Goal: Check status: Check status

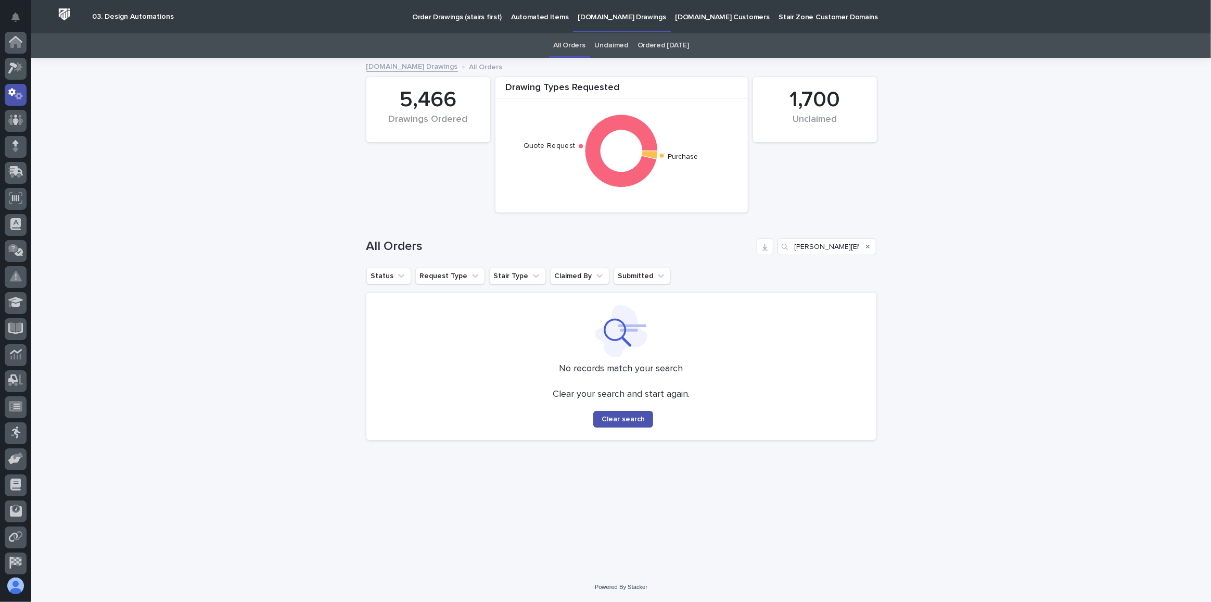
scroll to position [52, 0]
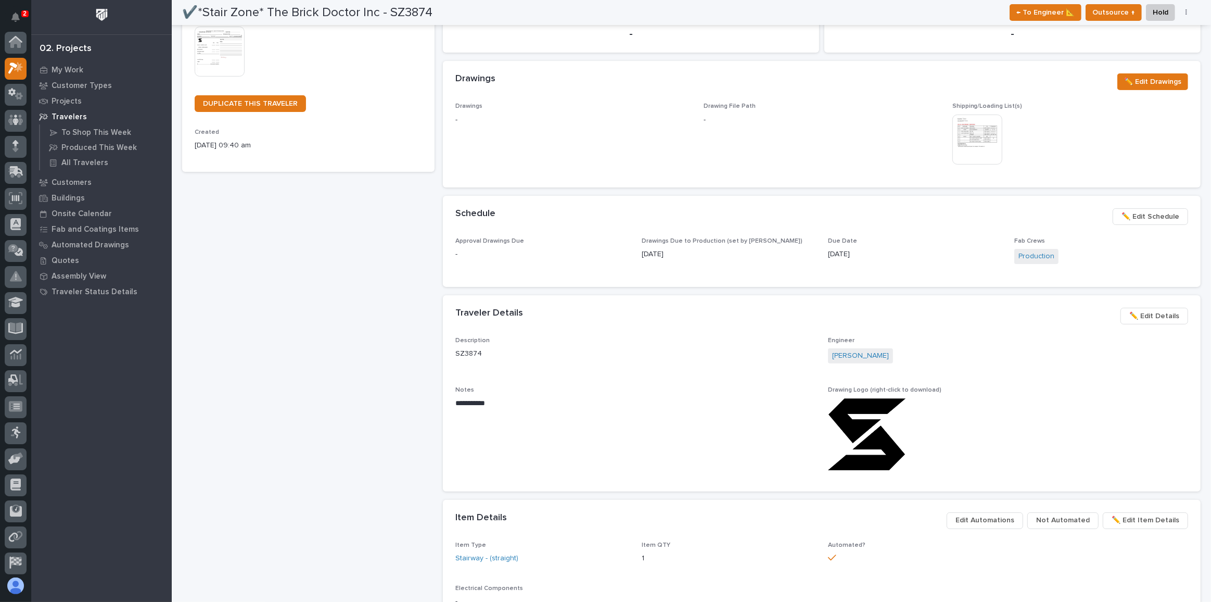
scroll to position [26, 0]
click at [73, 70] on p "My Work" at bounding box center [68, 70] width 32 height 9
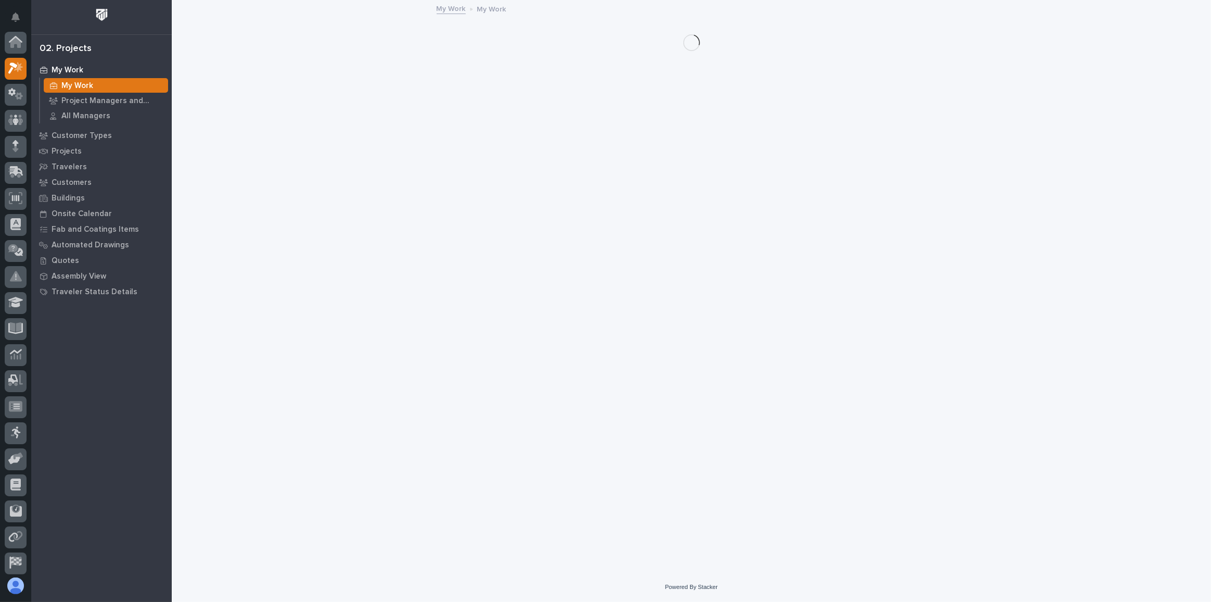
scroll to position [26, 0]
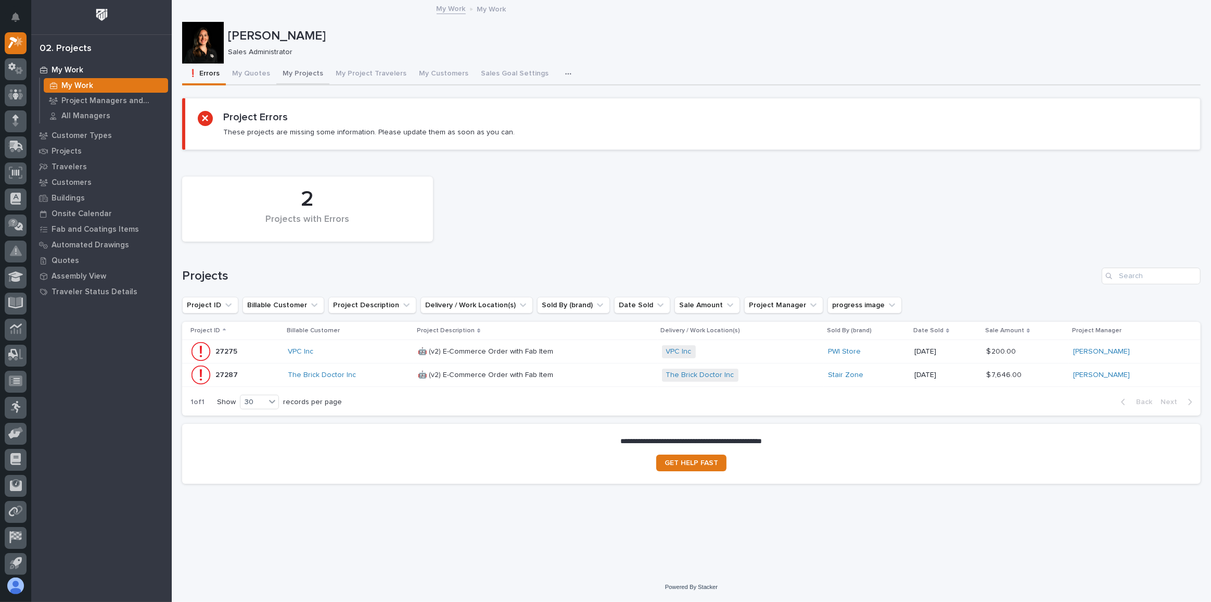
click at [286, 73] on button "My Projects" at bounding box center [302, 75] width 53 height 22
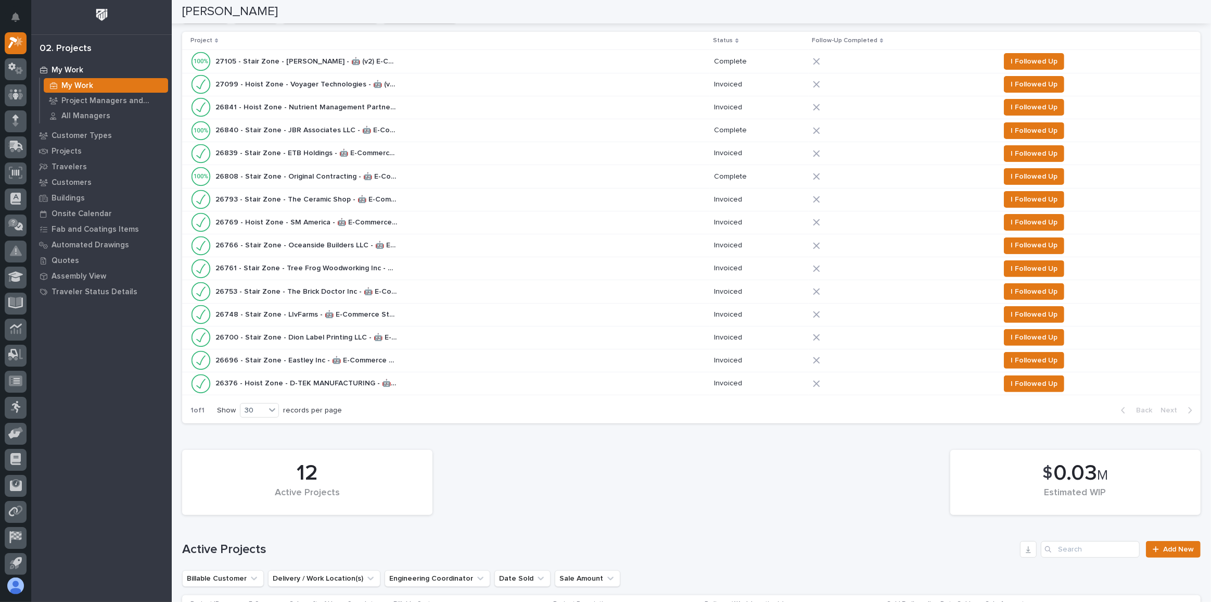
scroll to position [615, 0]
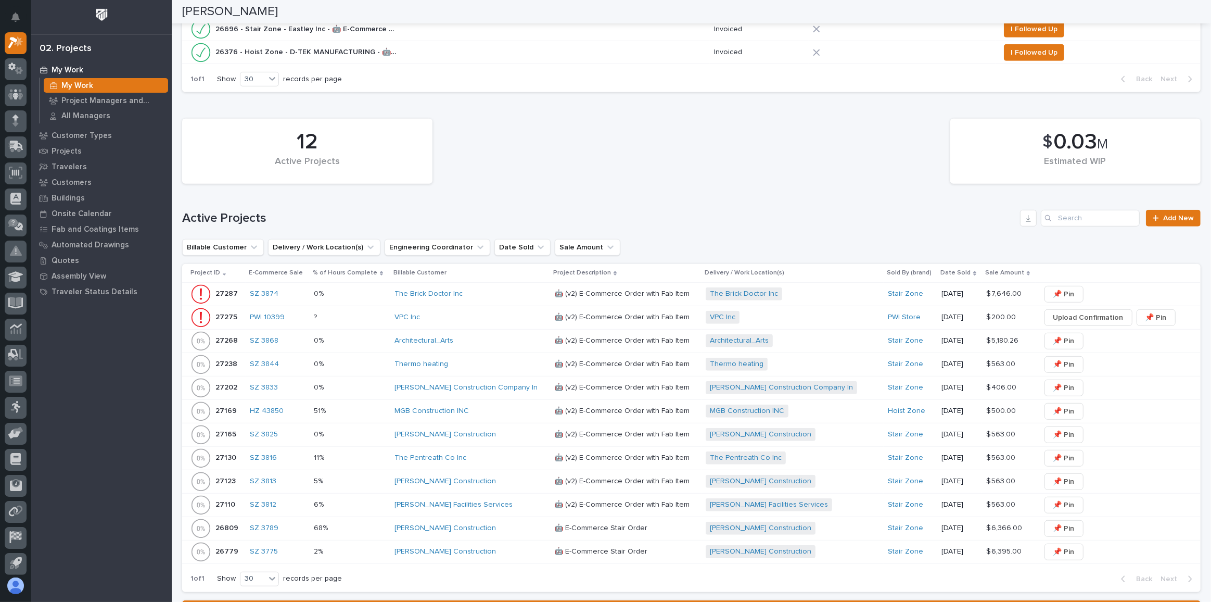
click at [505, 500] on div "Thompson Facilities Services" at bounding box center [470, 504] width 151 height 9
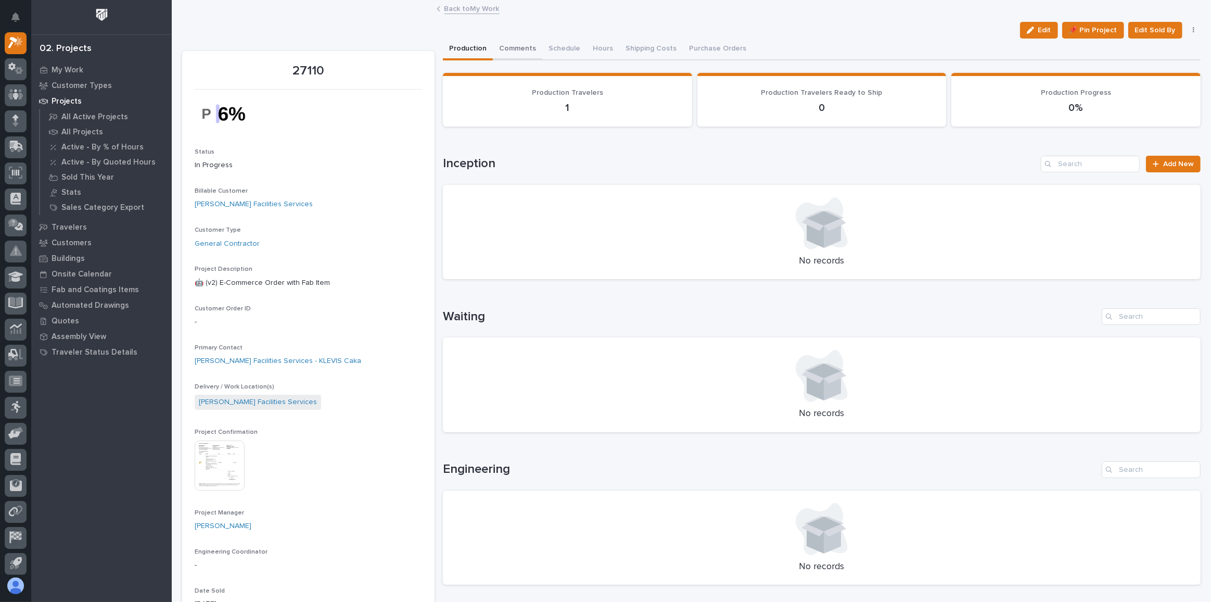
click at [523, 46] on button "Comments" at bounding box center [517, 50] width 49 height 22
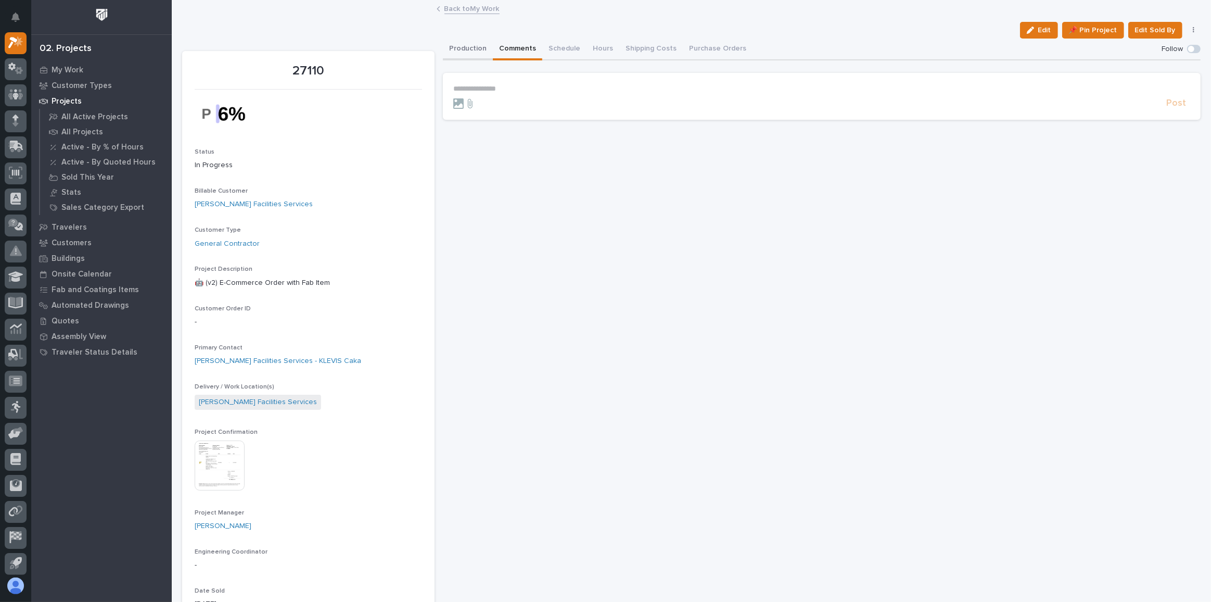
click at [472, 50] on button "Production" at bounding box center [468, 50] width 50 height 22
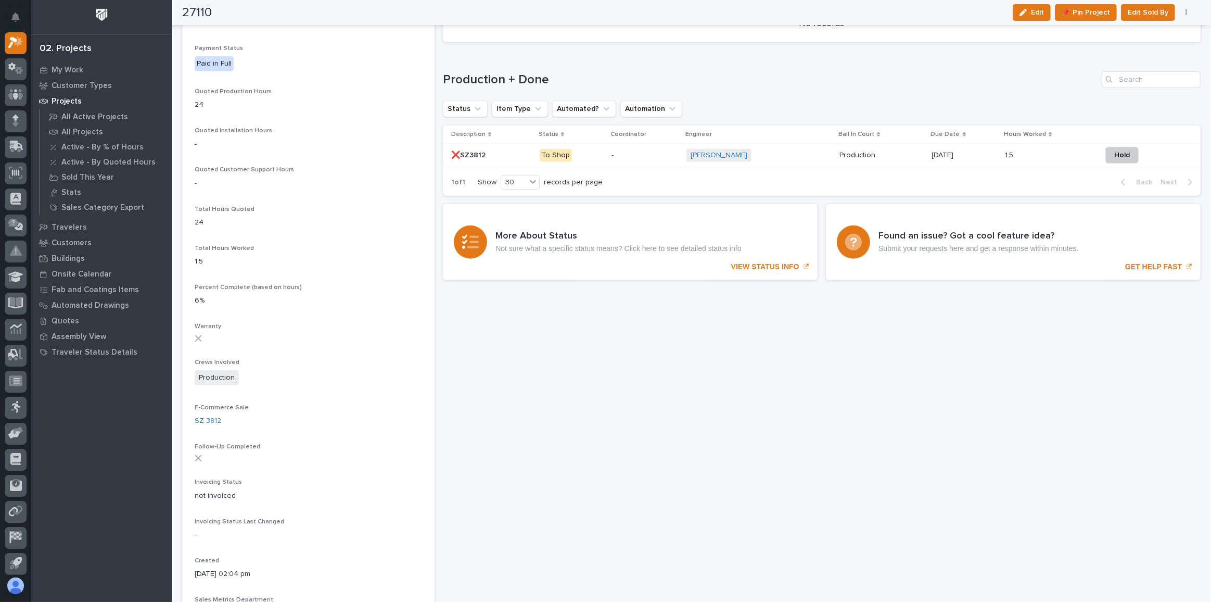
scroll to position [710, 0]
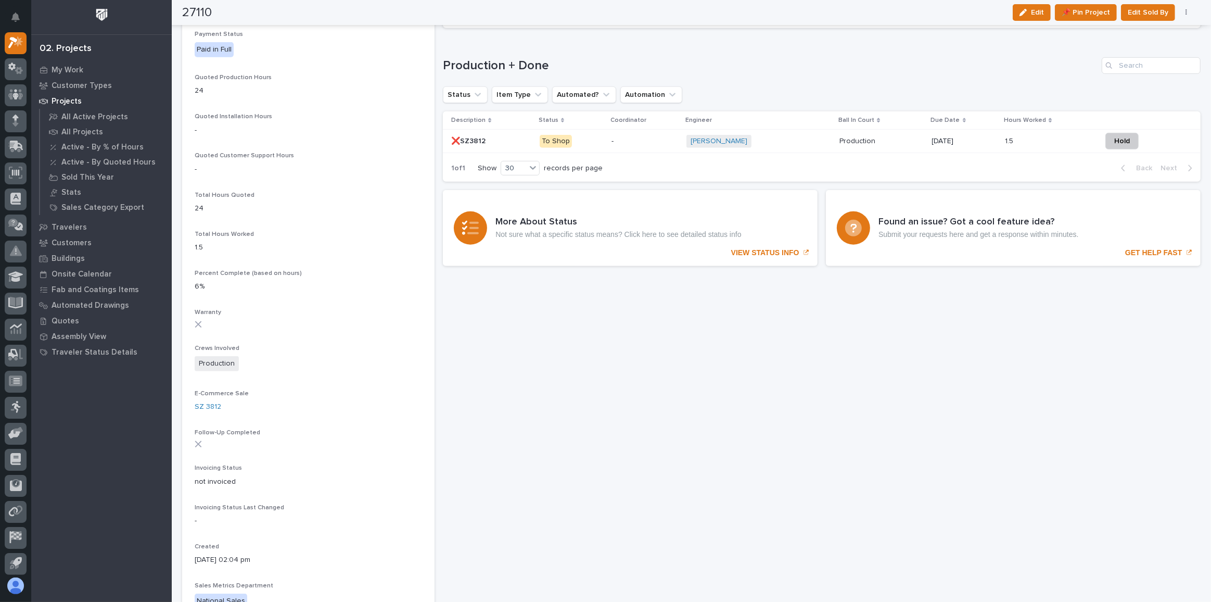
click at [648, 145] on div "-" at bounding box center [645, 141] width 67 height 17
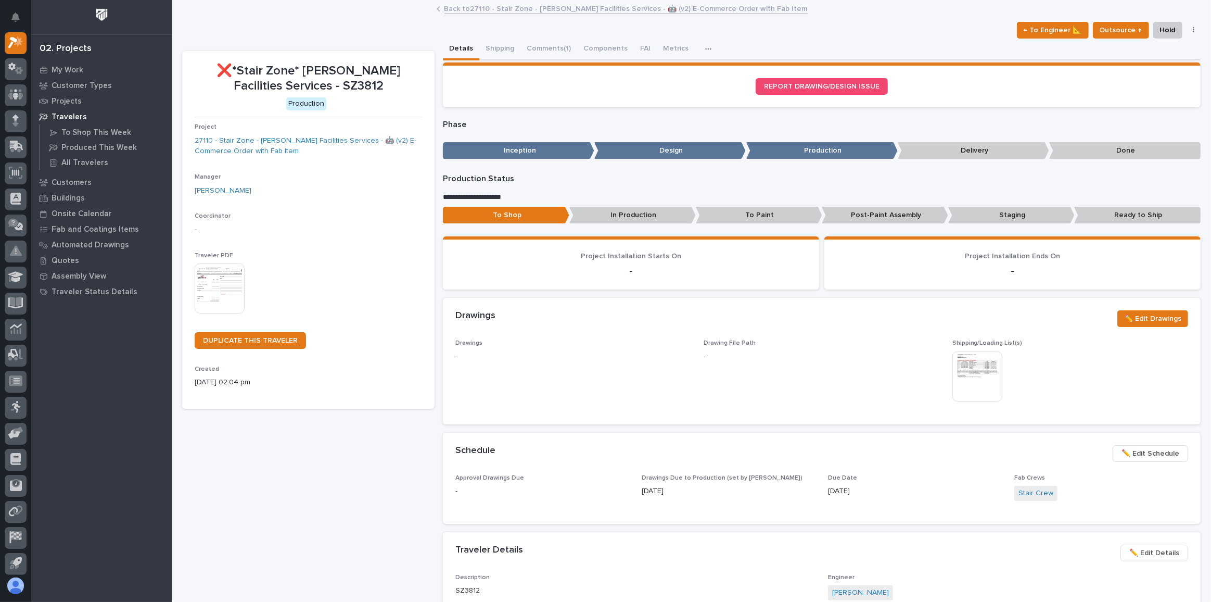
click at [226, 295] on img at bounding box center [220, 288] width 50 height 50
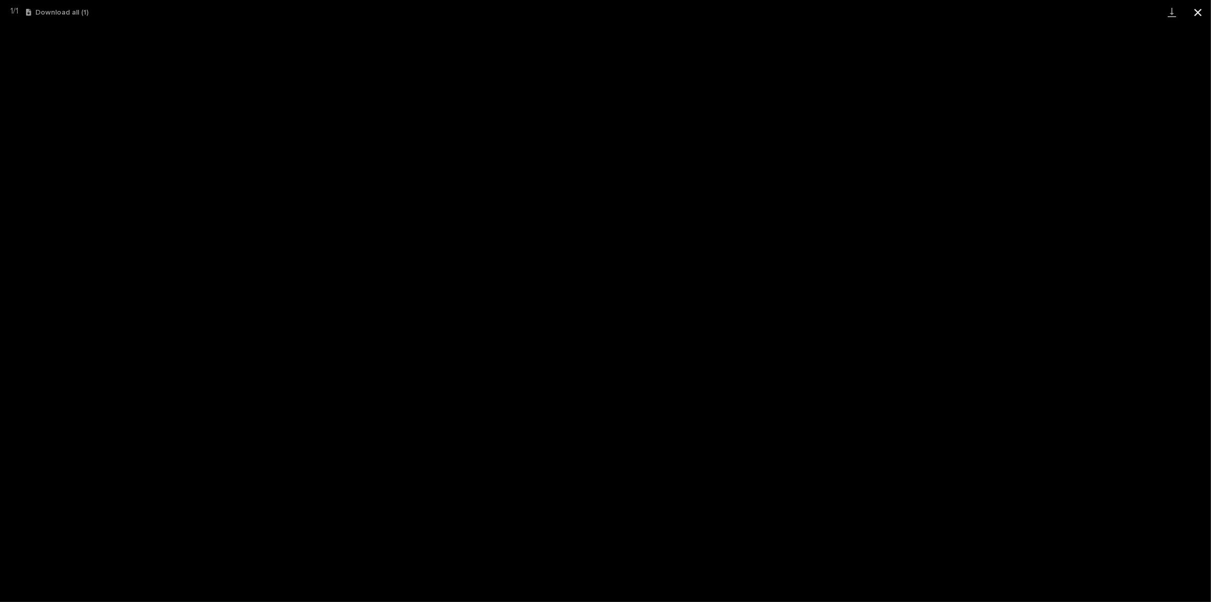
click at [1200, 12] on button "Close gallery" at bounding box center [1198, 12] width 26 height 24
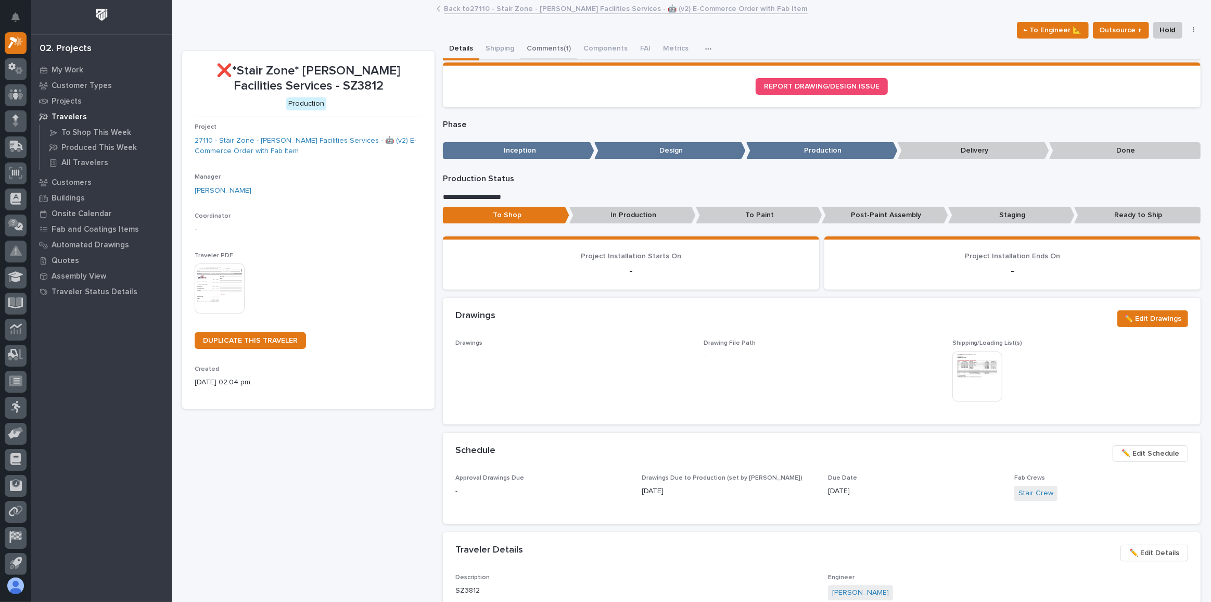
click at [550, 53] on button "Comments (1)" at bounding box center [549, 50] width 57 height 22
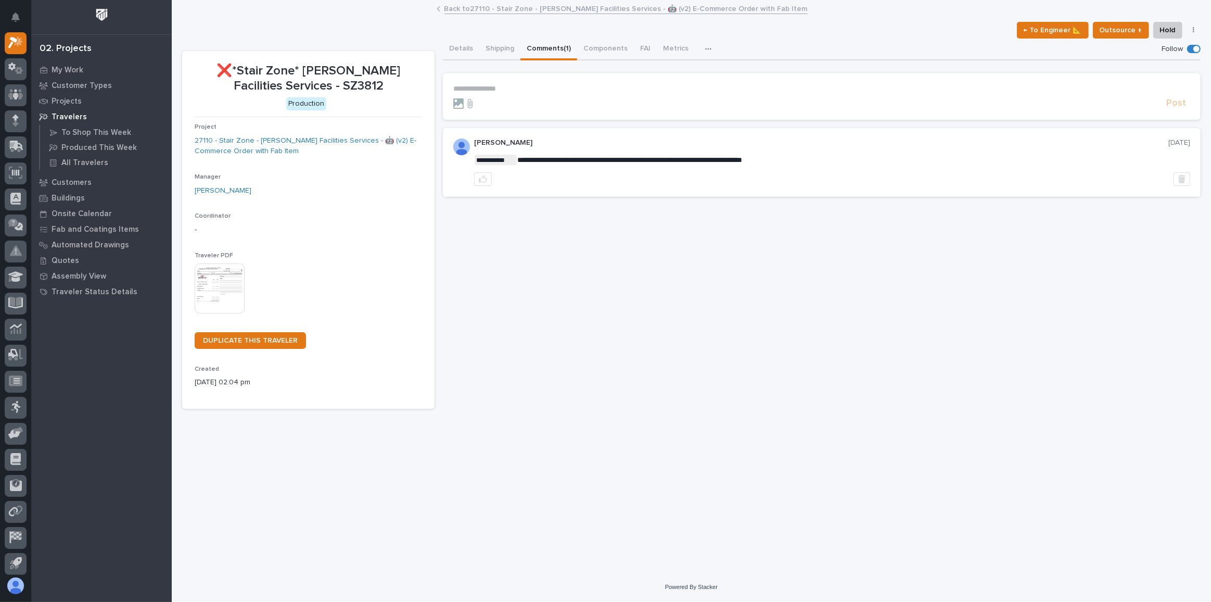
click at [549, 84] on p "**********" at bounding box center [821, 88] width 737 height 9
click at [475, 101] on span "Adam Yutzy" at bounding box center [486, 103] width 58 height 7
click at [553, 90] on p "**********" at bounding box center [821, 89] width 737 height 10
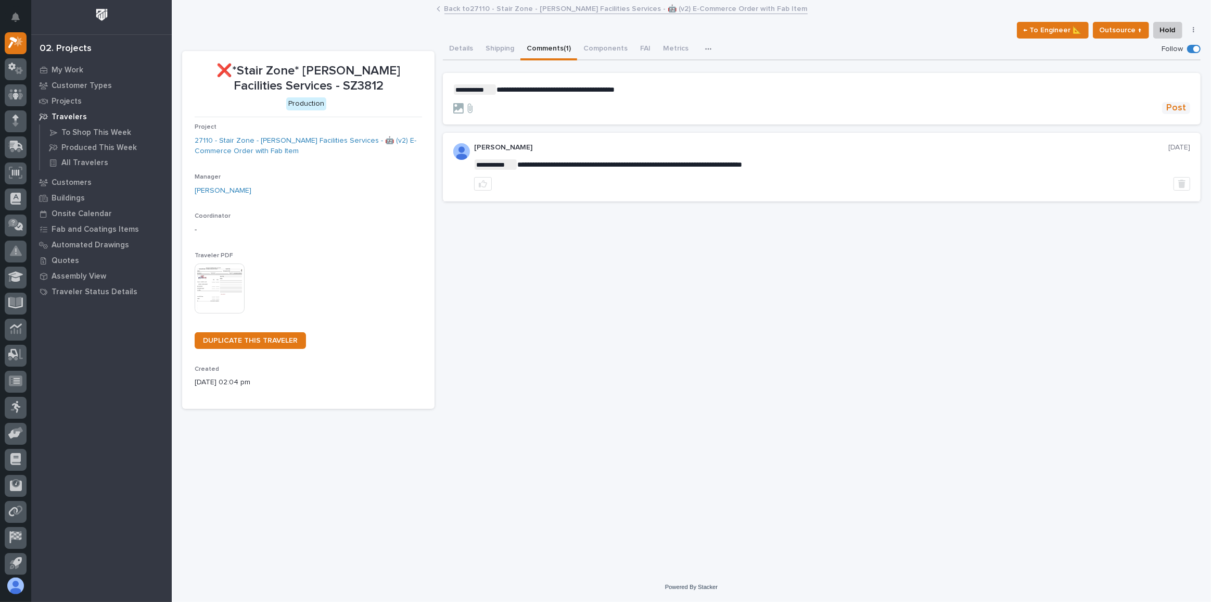
click at [1181, 110] on span "Post" at bounding box center [1177, 108] width 20 height 12
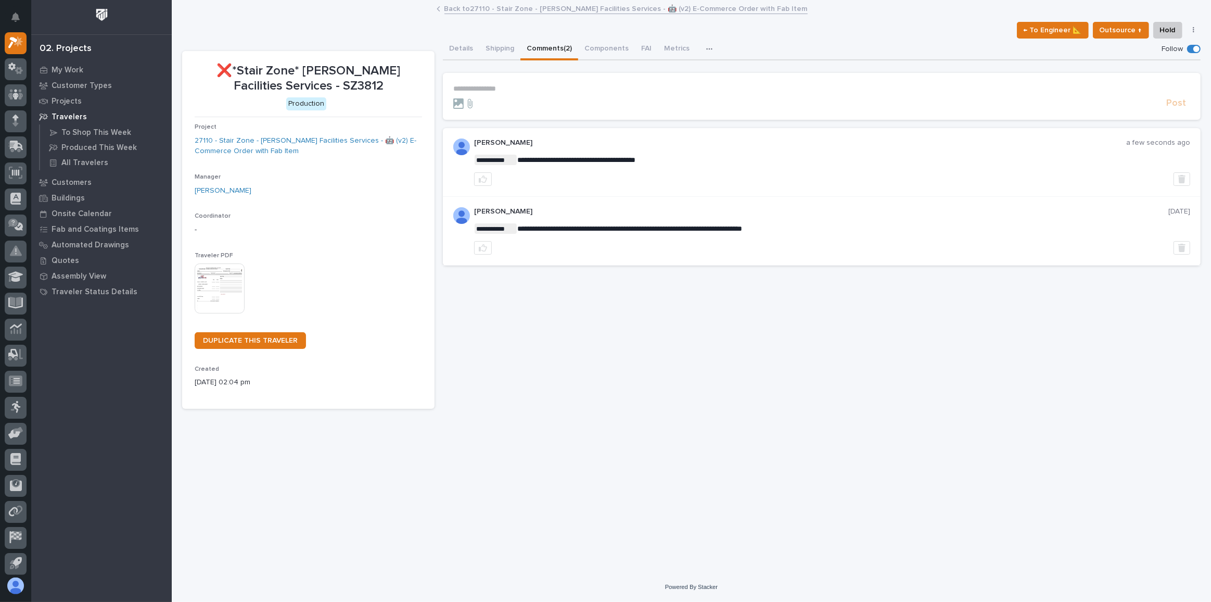
click at [489, 3] on link "Back to 27110 - Stair Zone - Thompson Facilities Services - 🤖 (v2) E-Commerce O…" at bounding box center [626, 8] width 363 height 12
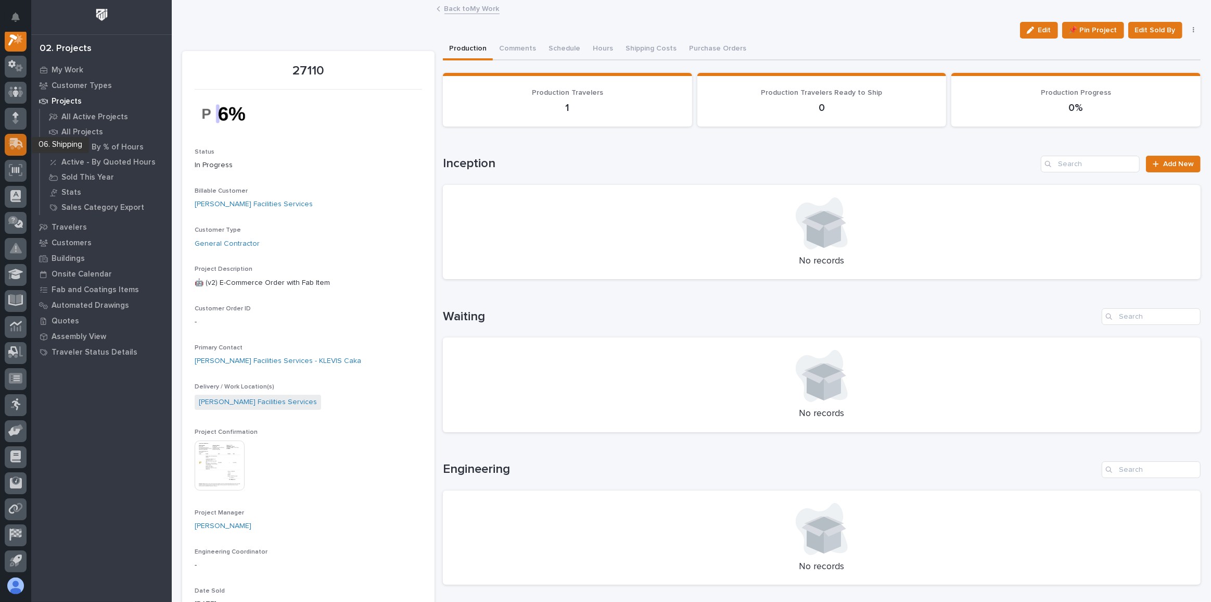
click at [22, 144] on icon at bounding box center [17, 143] width 14 height 10
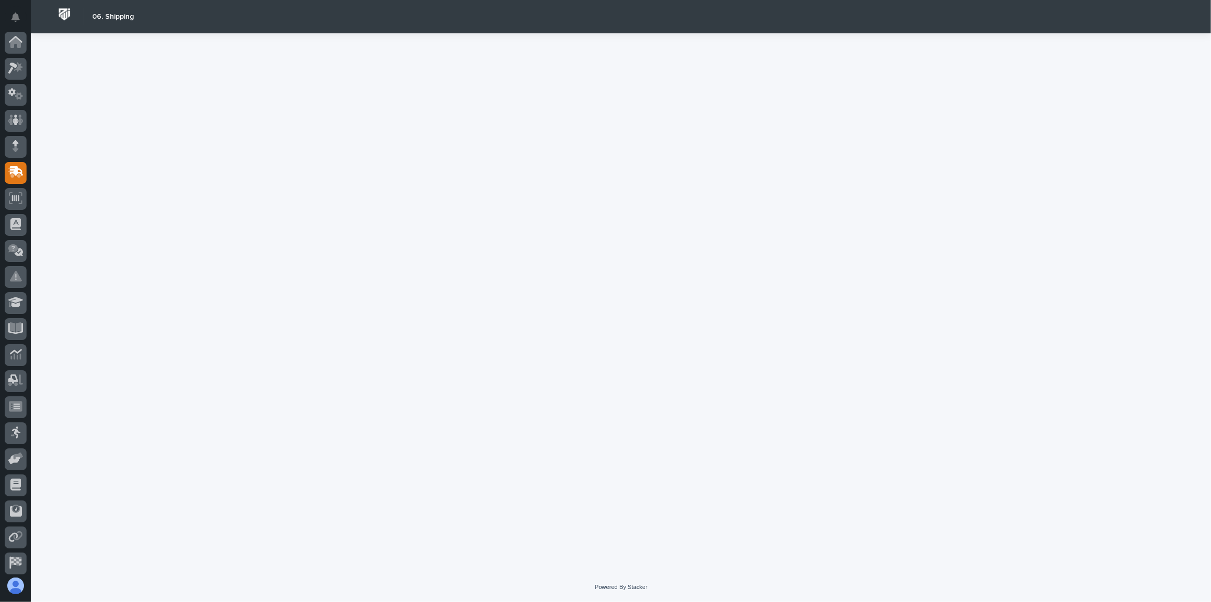
scroll to position [55, 0]
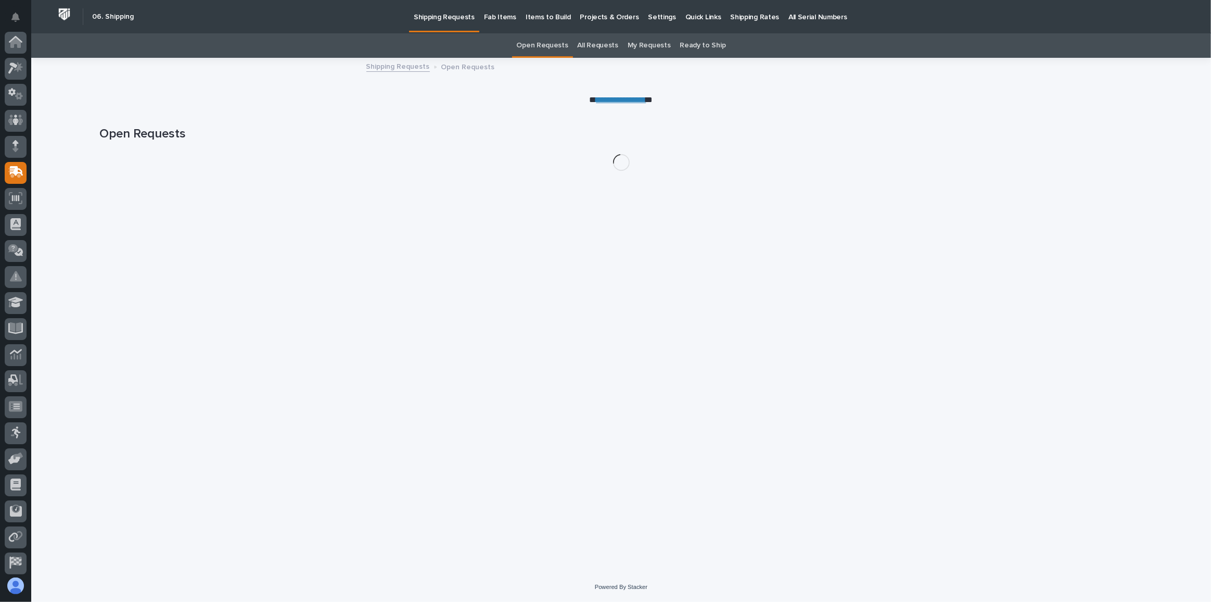
scroll to position [55, 0]
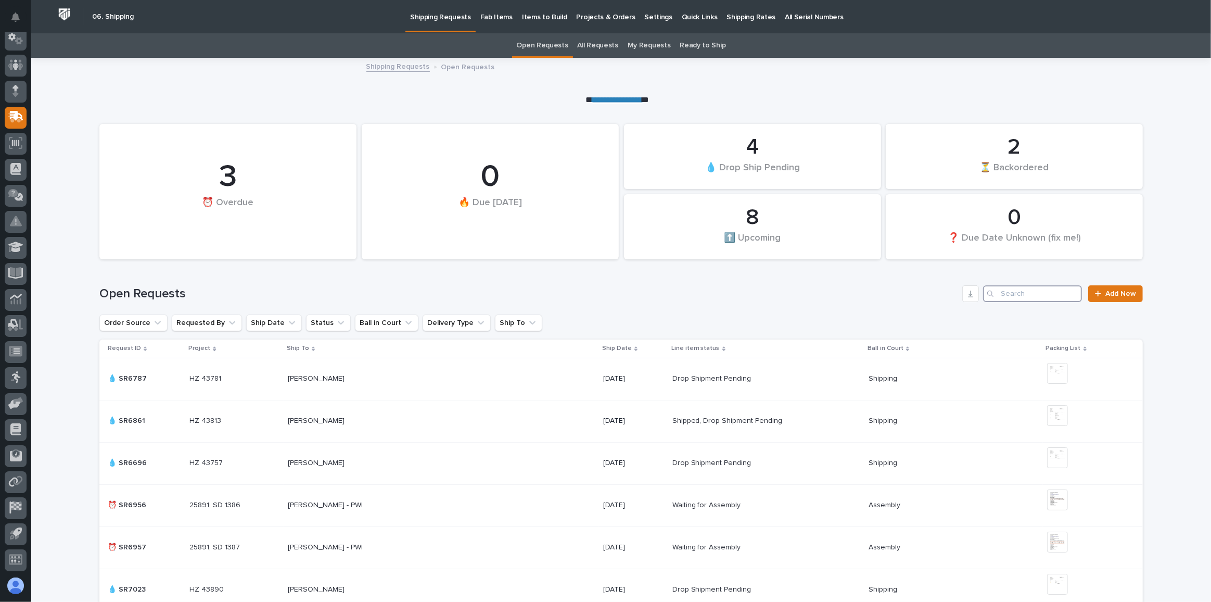
click at [1021, 294] on input "Search" at bounding box center [1032, 293] width 99 height 17
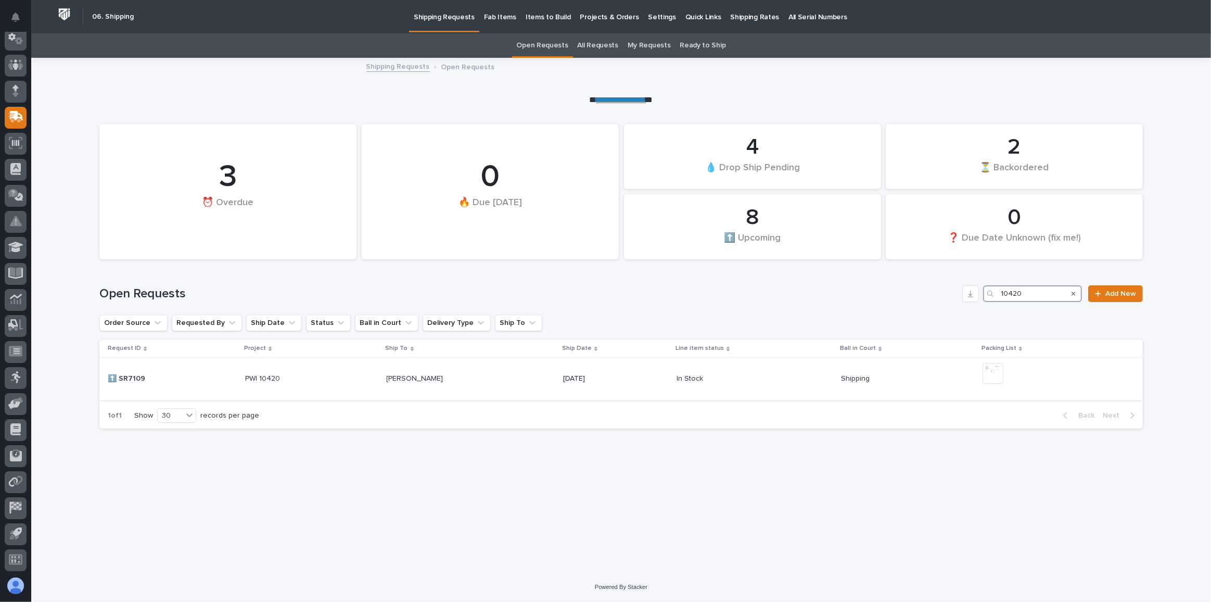
type input "10420"
click at [471, 378] on p at bounding box center [471, 378] width 169 height 9
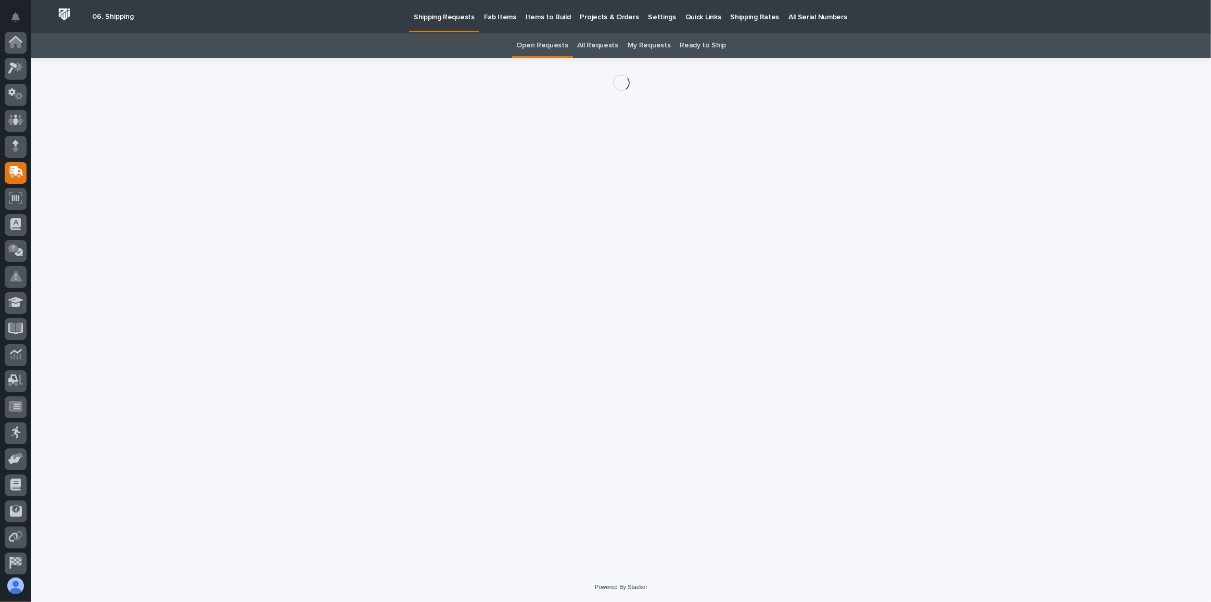
scroll to position [55, 0]
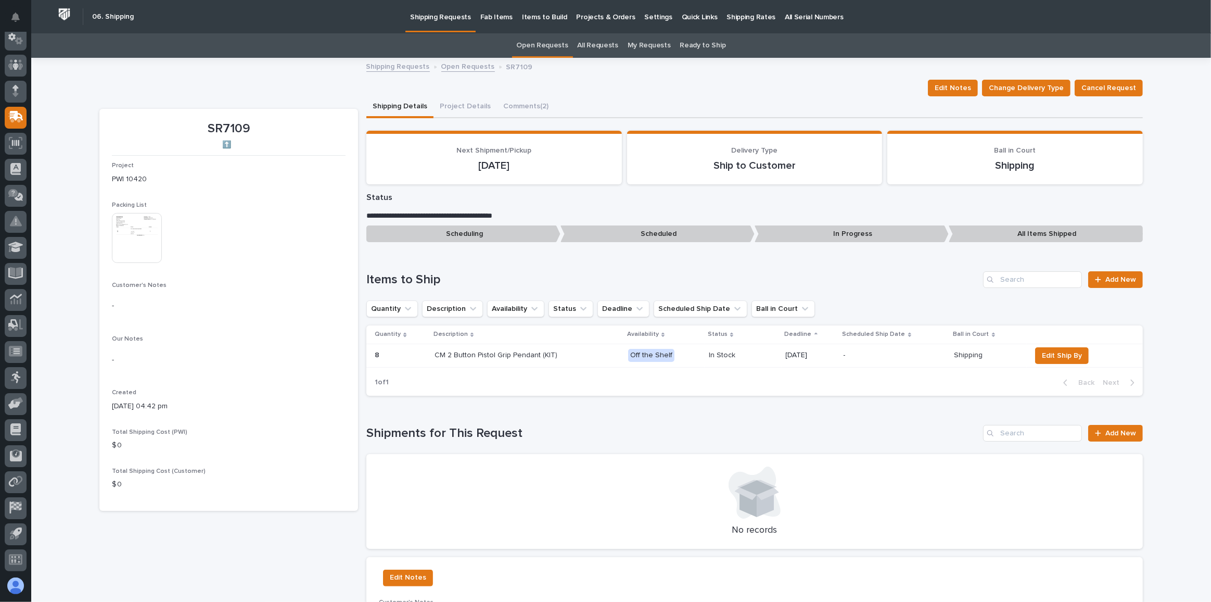
click at [153, 250] on img at bounding box center [137, 238] width 50 height 50
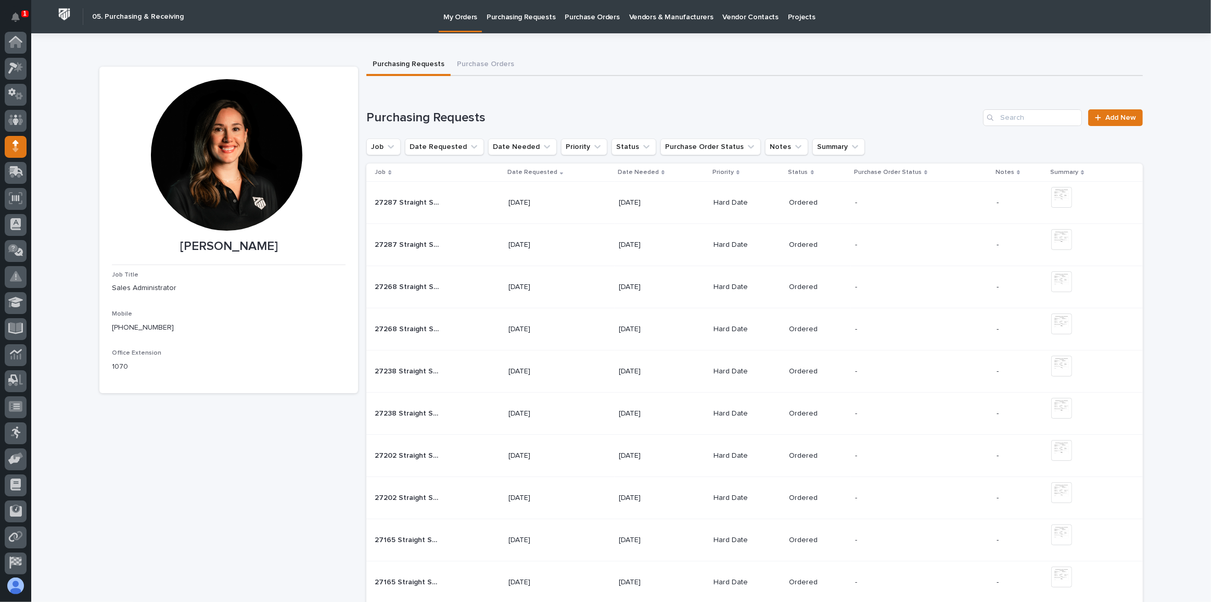
scroll to position [55, 0]
click at [20, 108] on div at bounding box center [16, 118] width 22 height 22
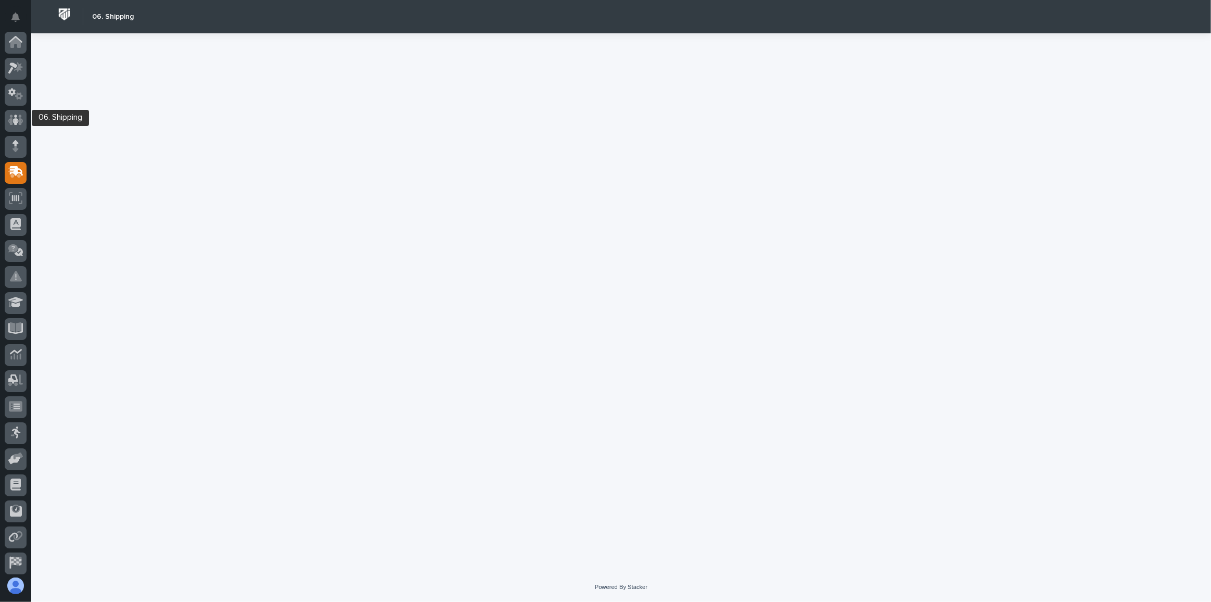
scroll to position [55, 0]
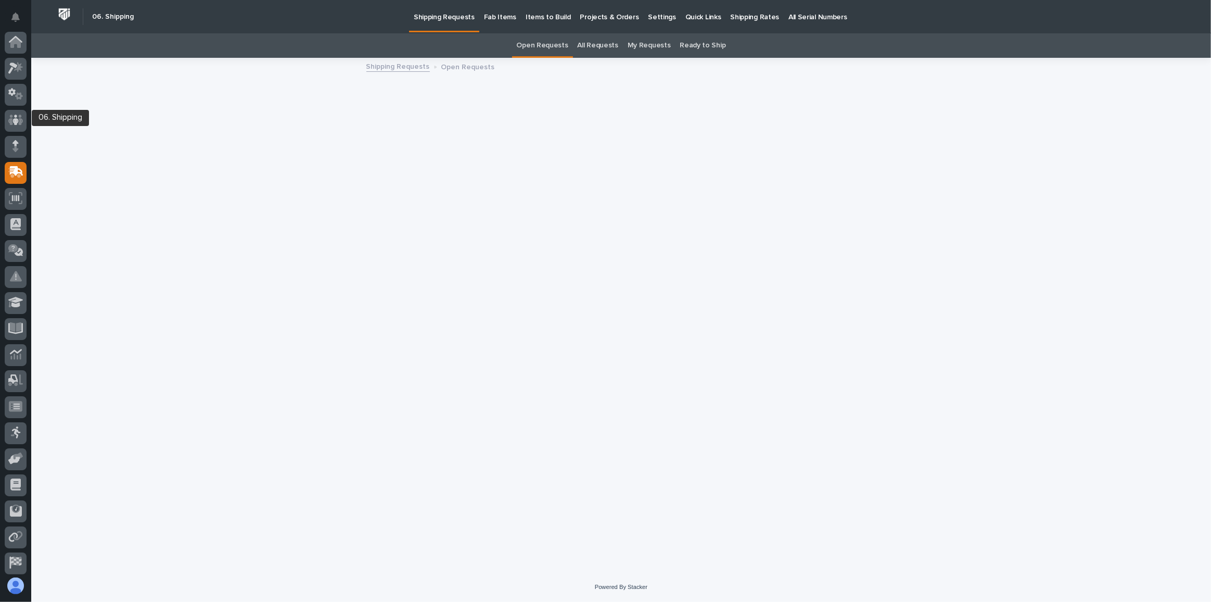
scroll to position [55, 0]
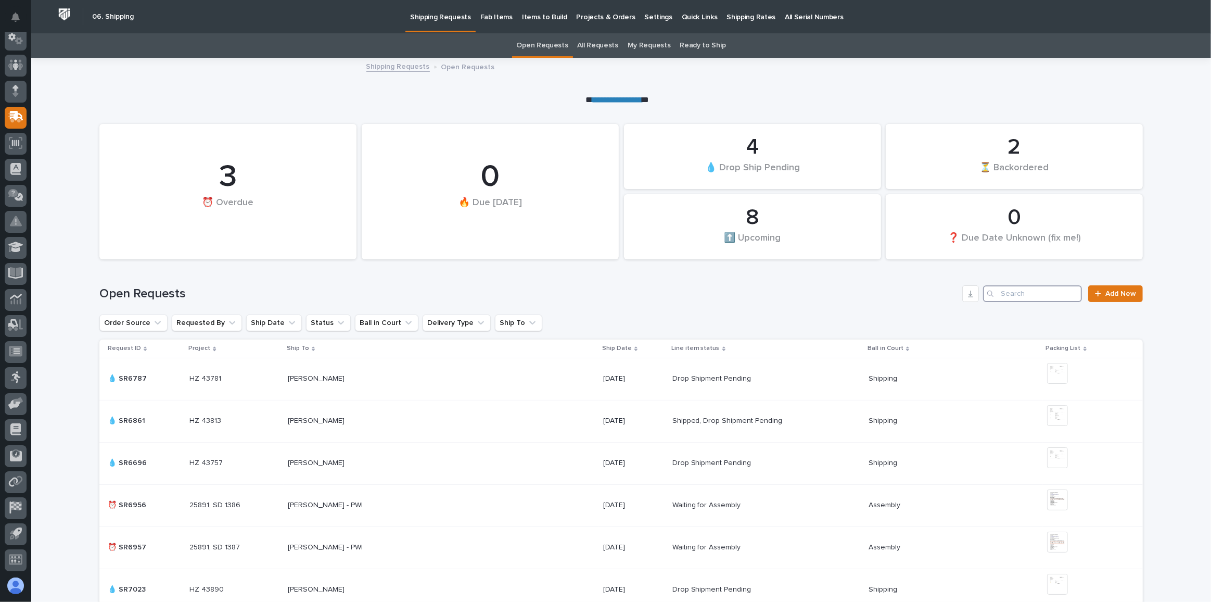
click at [1018, 293] on input "Search" at bounding box center [1032, 293] width 99 height 17
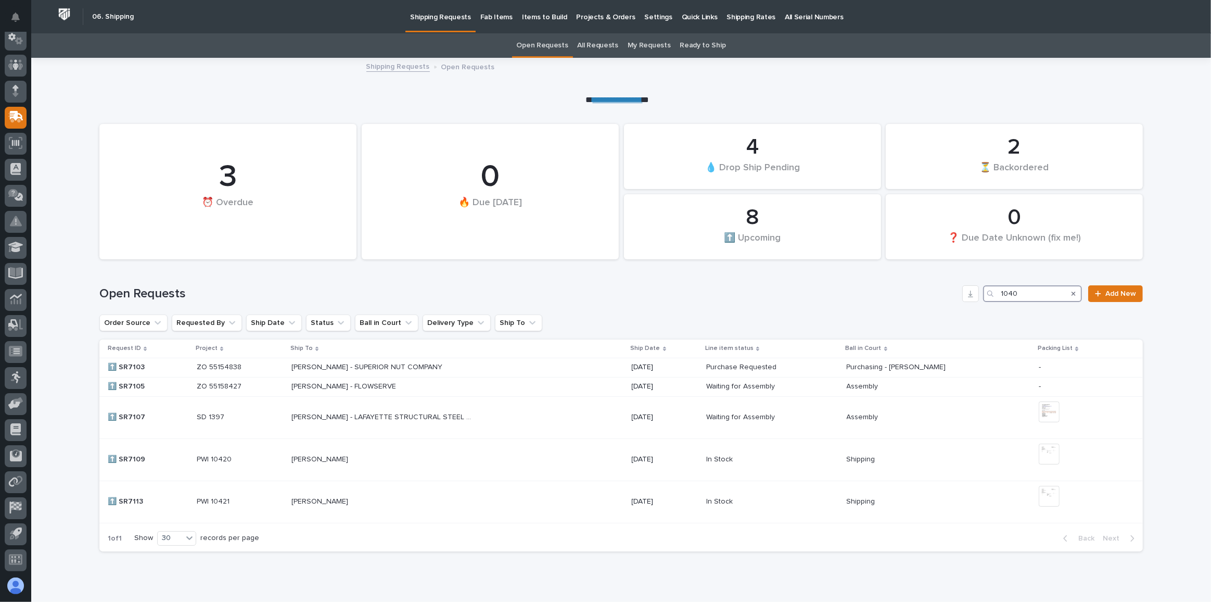
type input "10401"
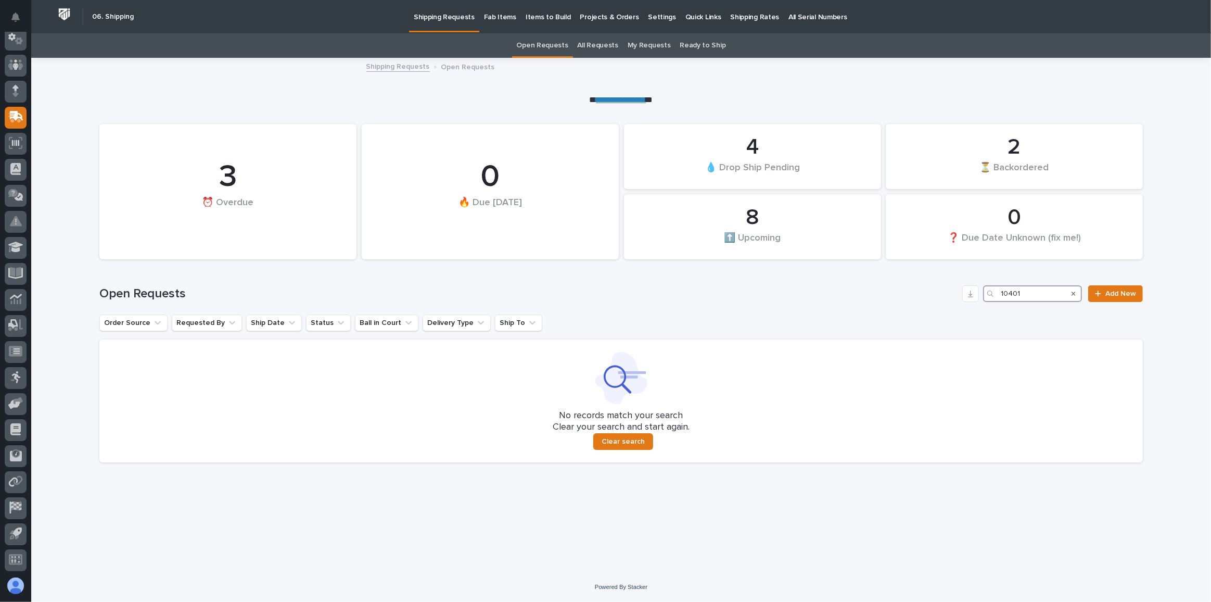
drag, startPoint x: 1021, startPoint y: 293, endPoint x: 931, endPoint y: 287, distance: 90.2
click at [931, 287] on div "Open Requests 10401 Add New" at bounding box center [621, 293] width 1044 height 17
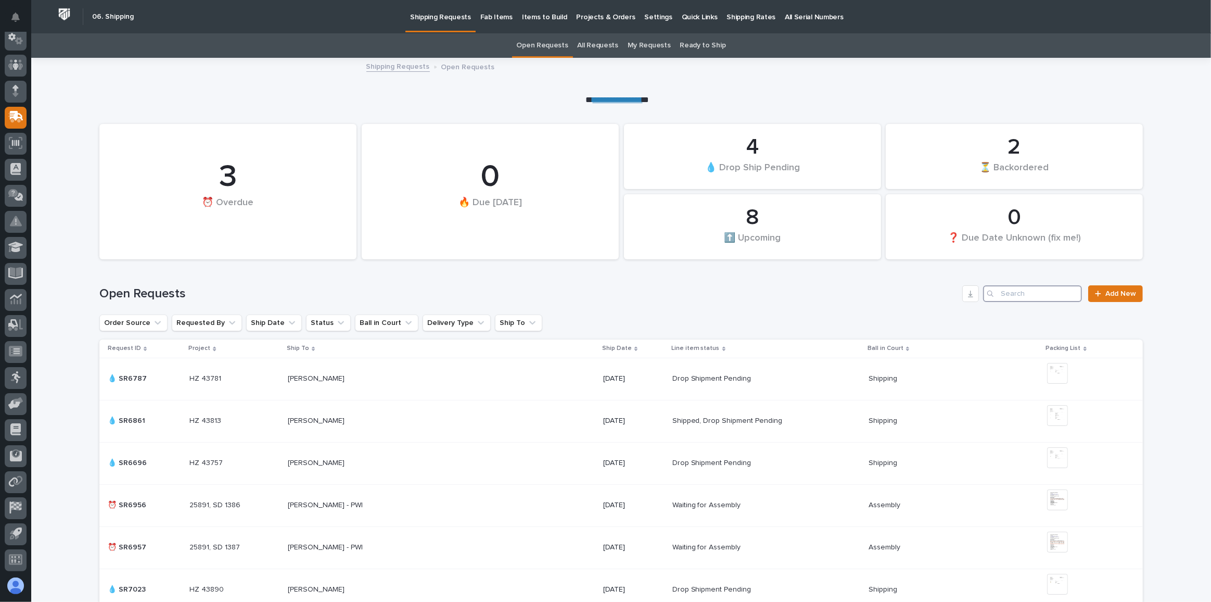
click at [1043, 296] on input "Search" at bounding box center [1032, 293] width 99 height 17
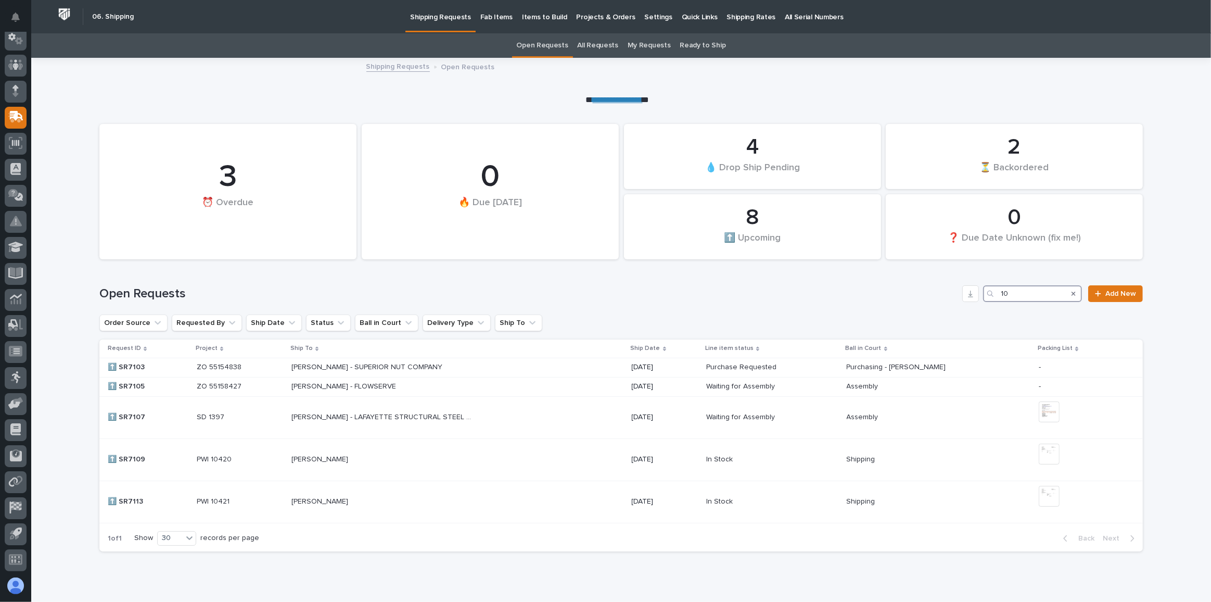
drag, startPoint x: 1027, startPoint y: 297, endPoint x: 894, endPoint y: 292, distance: 132.3
click at [894, 292] on div "Open Requests 10 Add New" at bounding box center [621, 293] width 1044 height 17
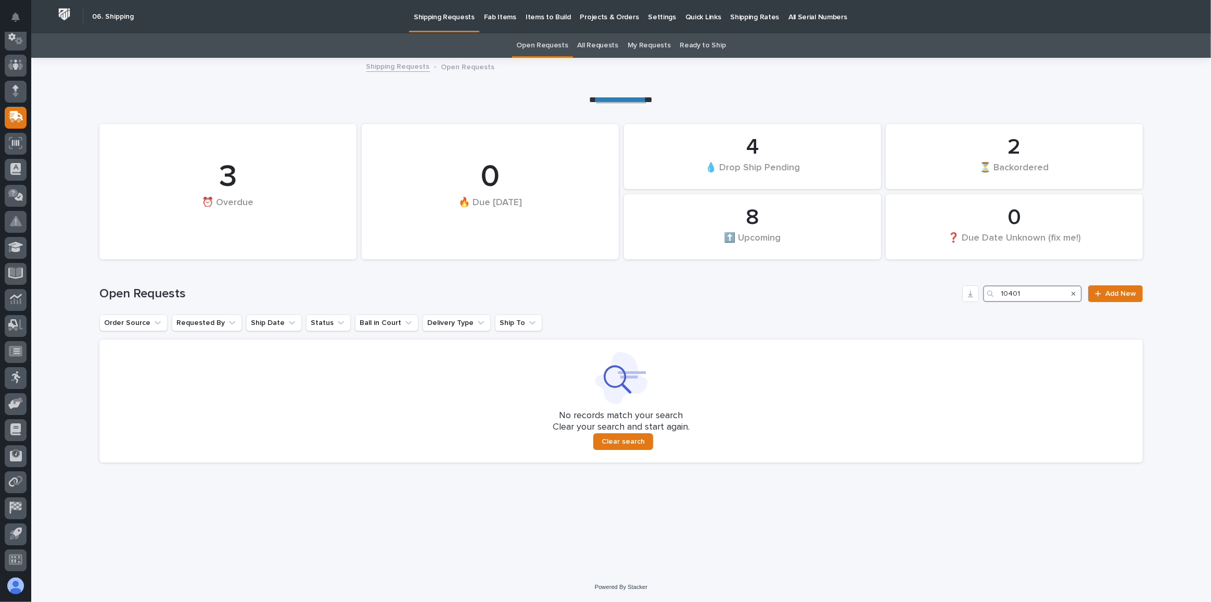
type input "10401"
click at [593, 17] on p "Projects & Orders" at bounding box center [609, 11] width 59 height 22
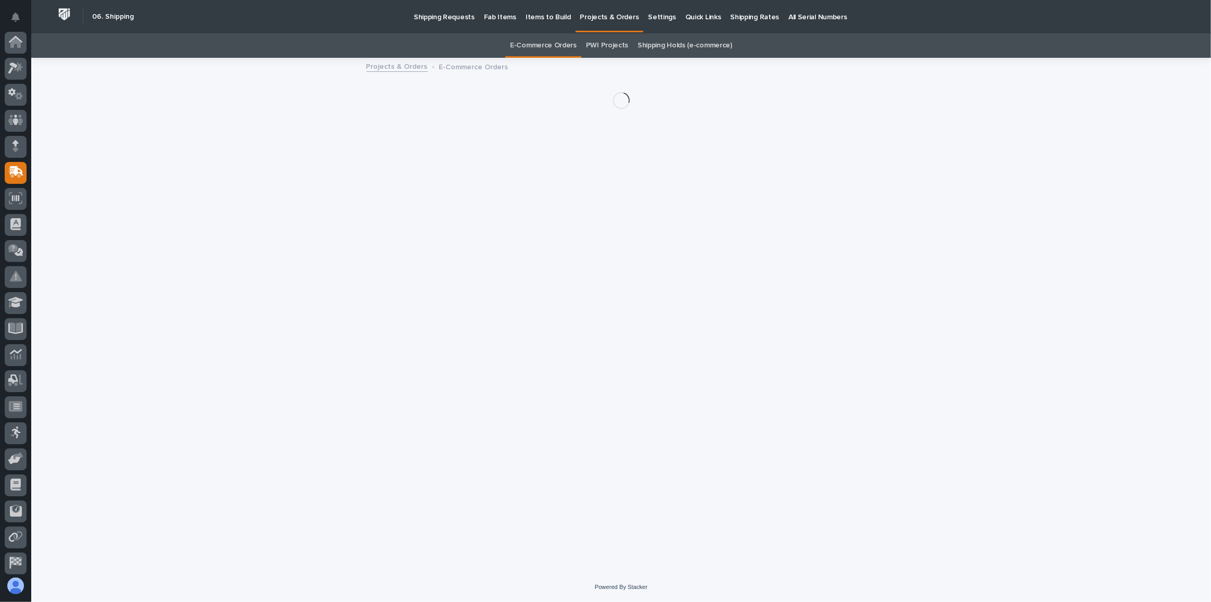
scroll to position [55, 0]
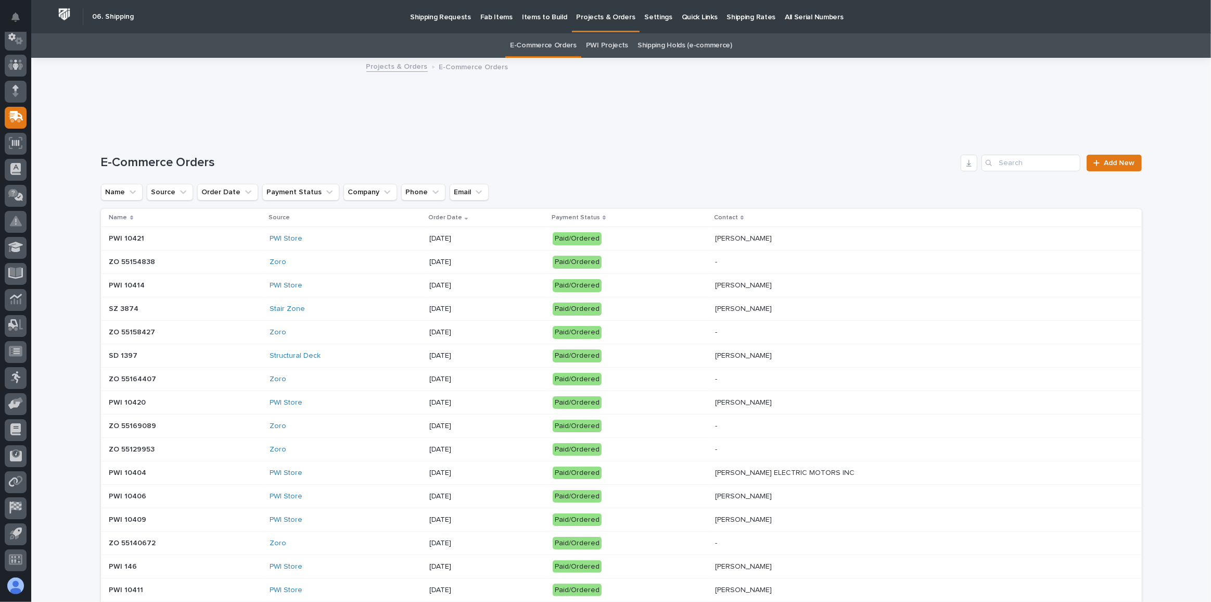
click at [546, 48] on link "E-Commerce Orders" at bounding box center [543, 45] width 67 height 24
click at [1027, 163] on input "Search" at bounding box center [1031, 163] width 99 height 17
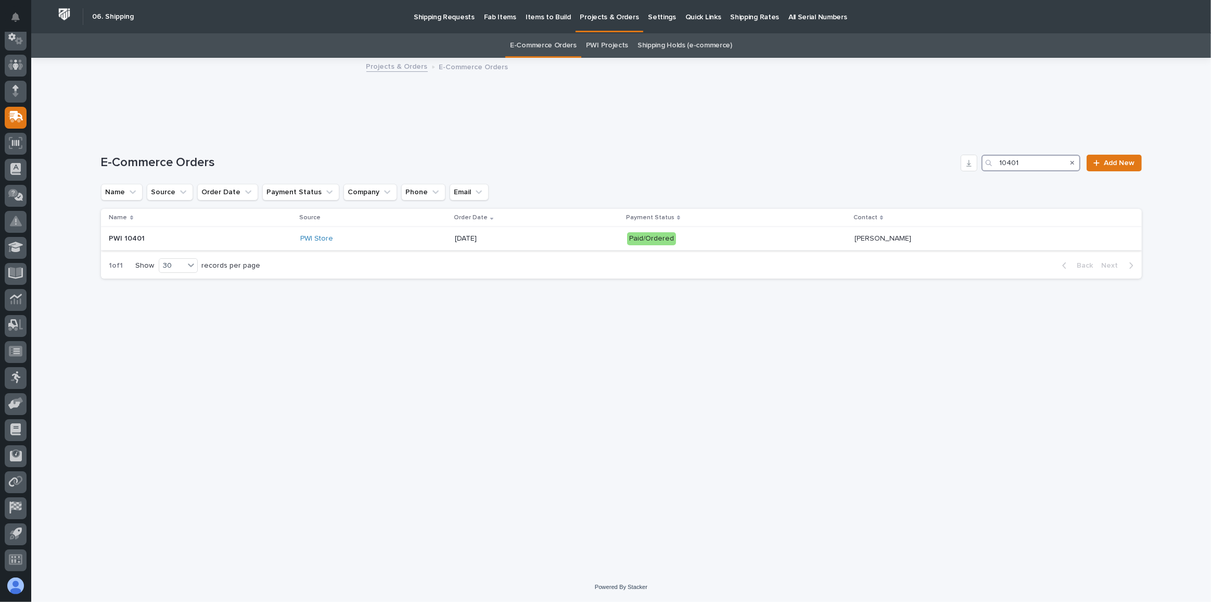
type input "10401"
click at [516, 235] on p "[DATE]" at bounding box center [537, 238] width 164 height 9
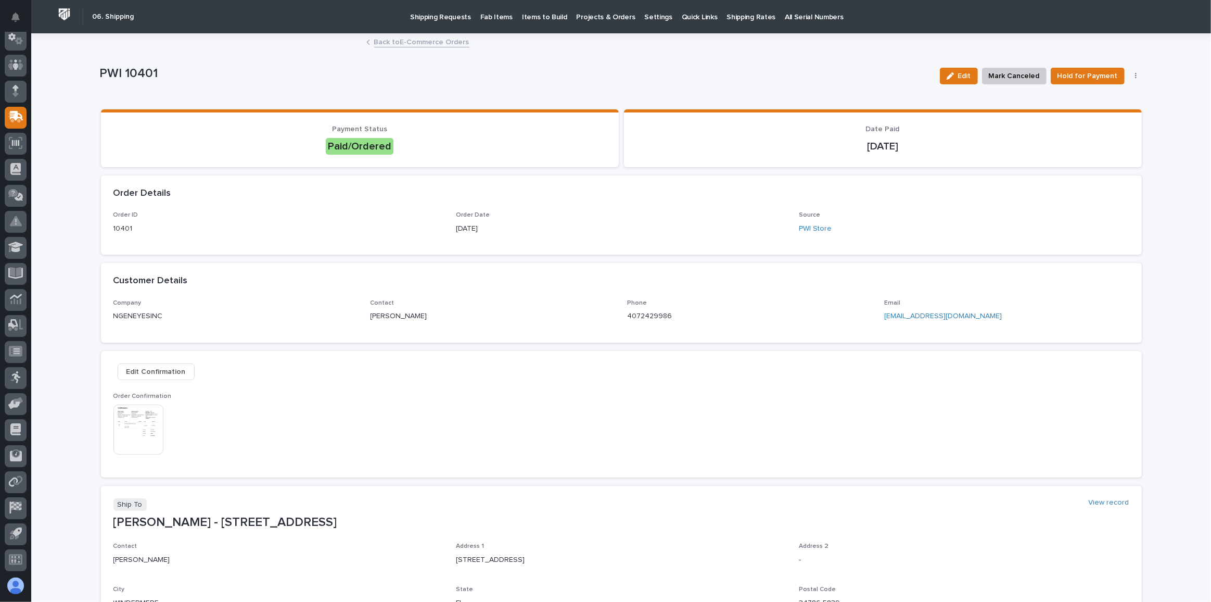
click at [133, 429] on img at bounding box center [138, 429] width 50 height 50
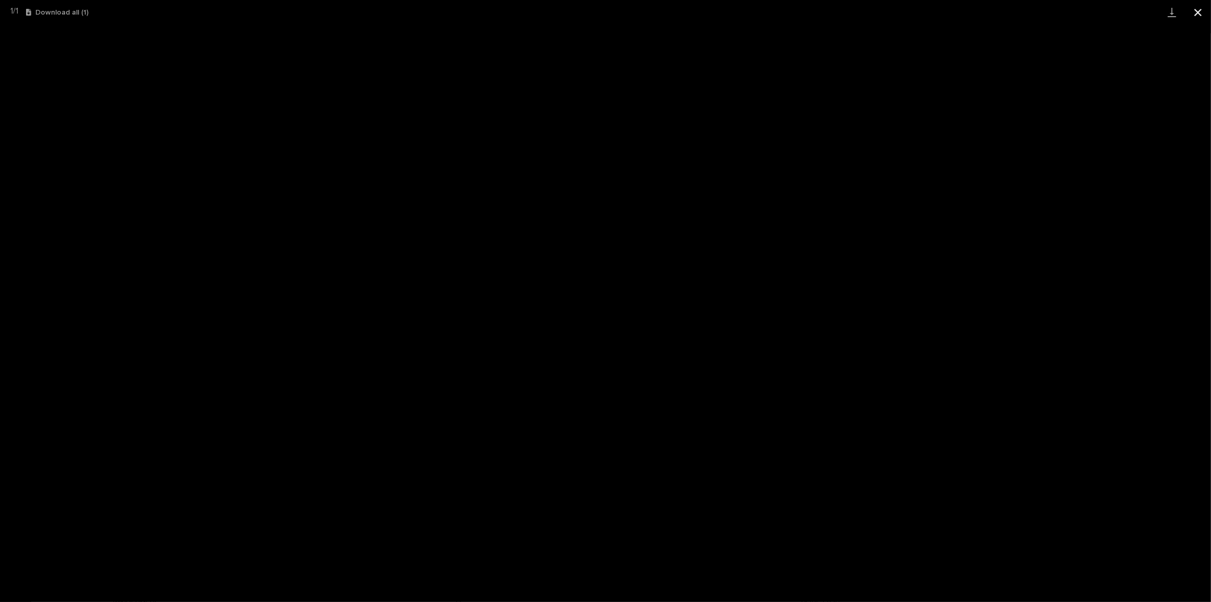
click at [1196, 11] on button "Close gallery" at bounding box center [1198, 12] width 26 height 24
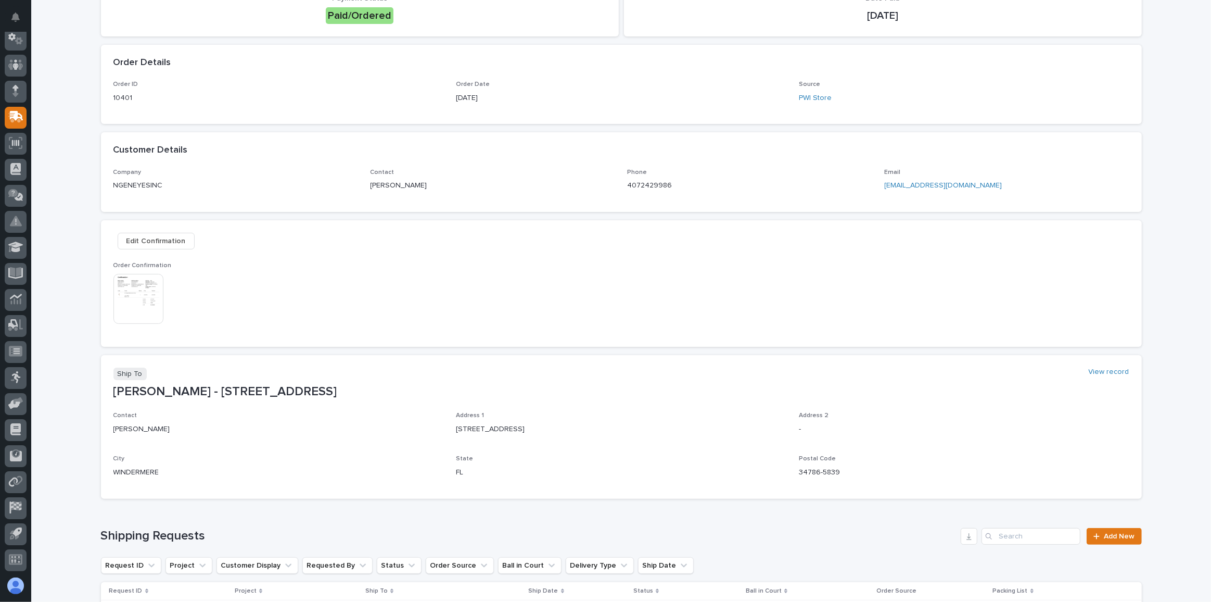
scroll to position [288, 0]
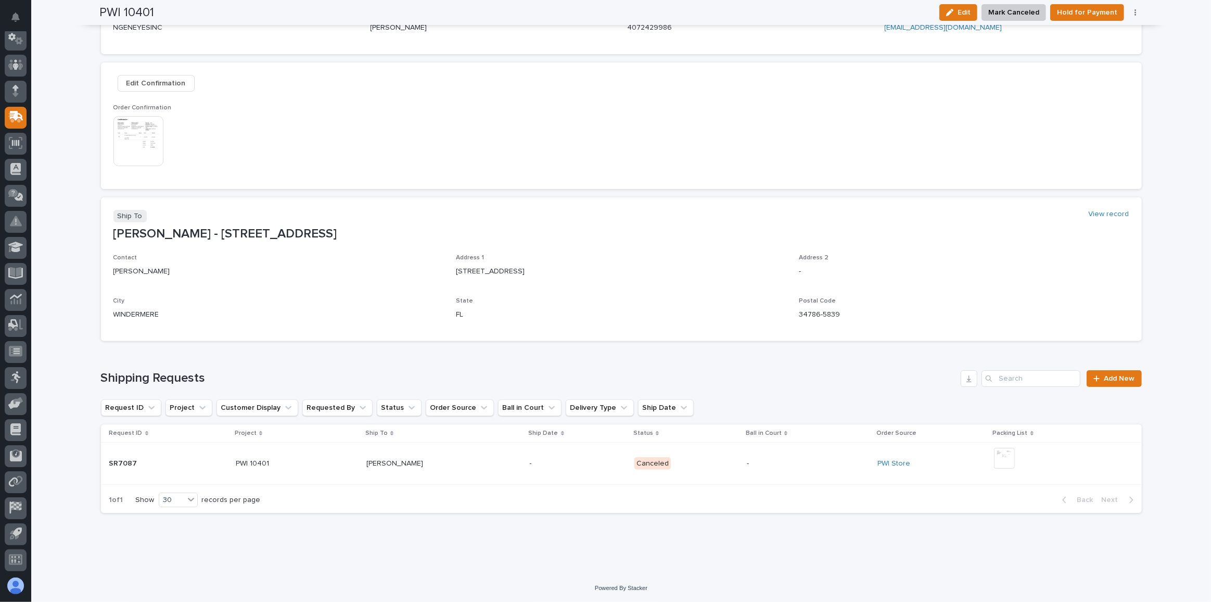
click at [726, 465] on p "Canceled" at bounding box center [687, 463] width 104 height 13
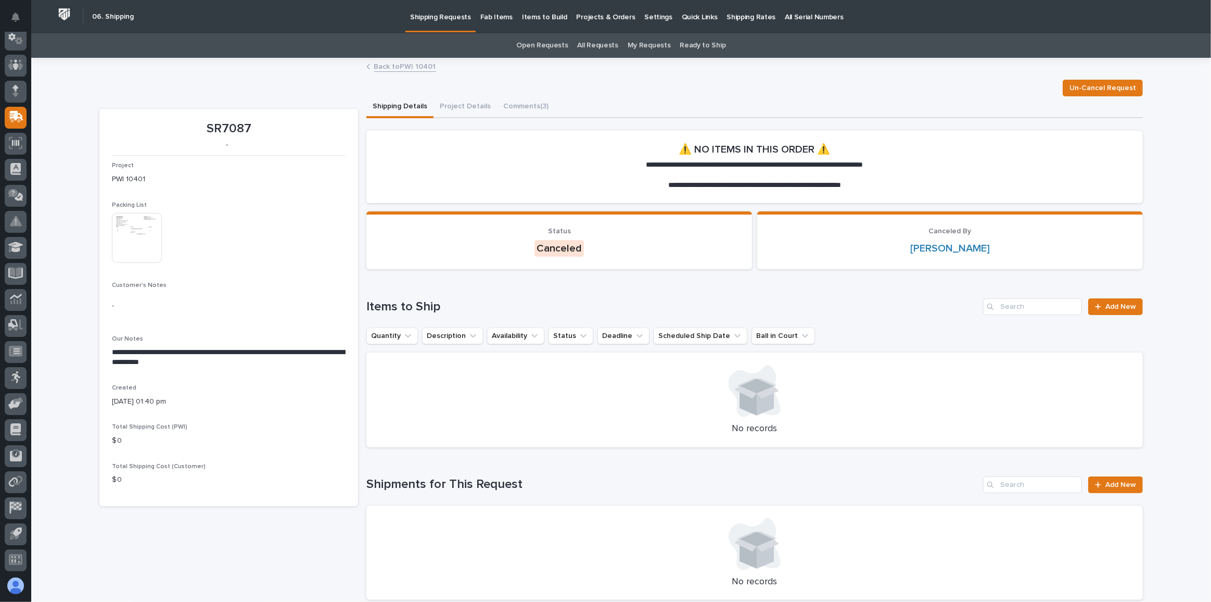
click at [129, 243] on img at bounding box center [137, 238] width 50 height 50
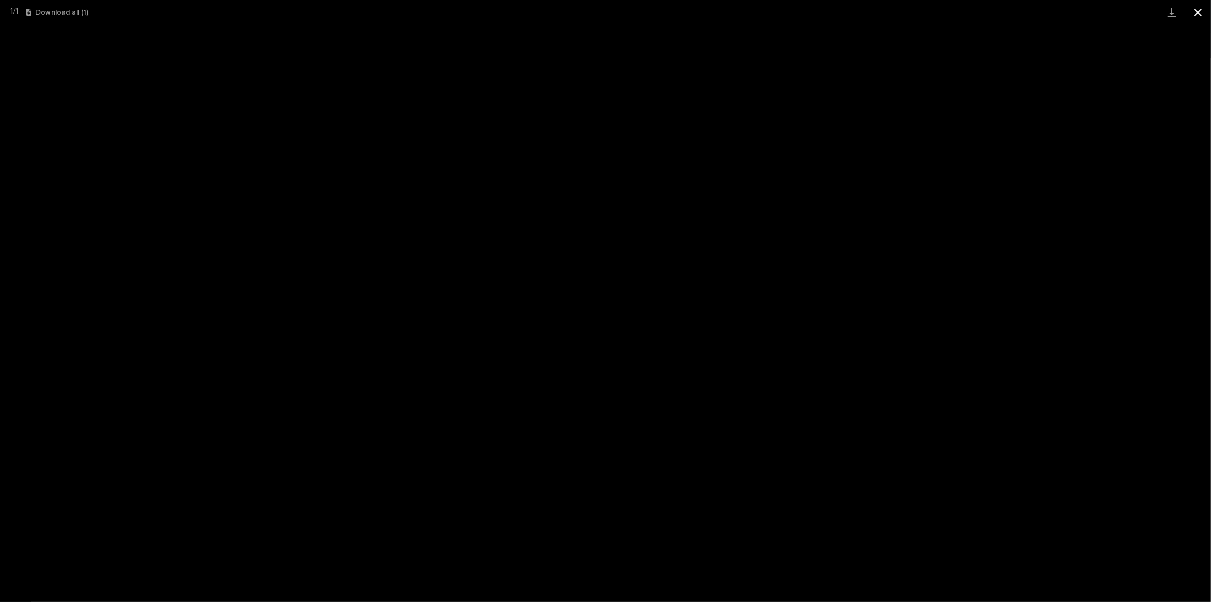
click at [1203, 12] on button "Close gallery" at bounding box center [1198, 12] width 26 height 24
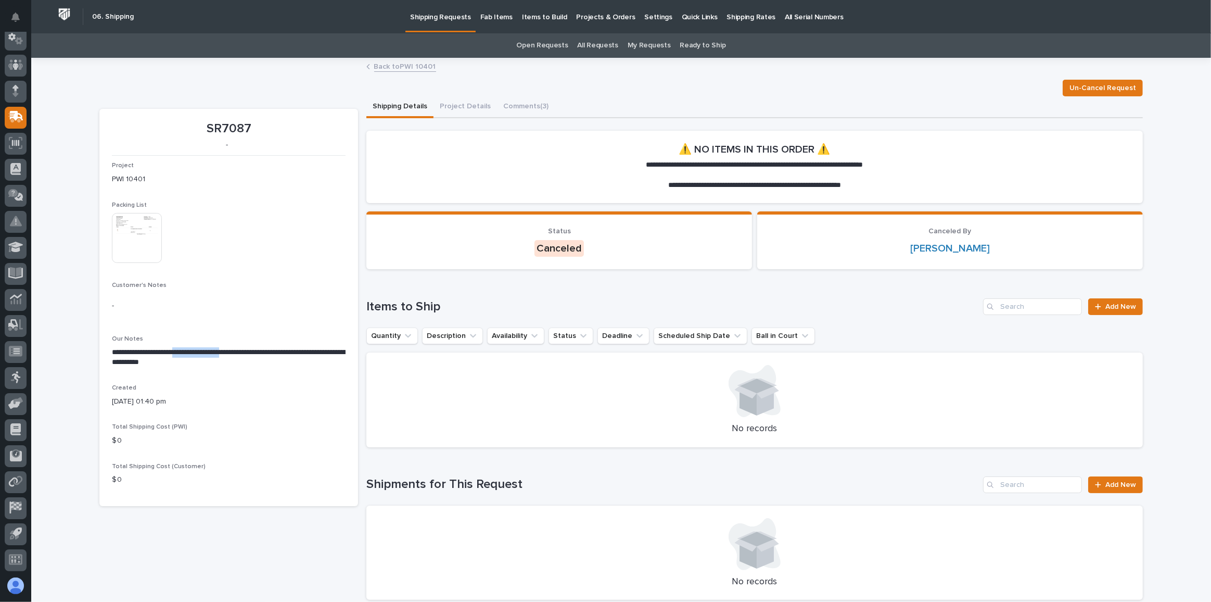
drag, startPoint x: 247, startPoint y: 349, endPoint x: 176, endPoint y: 353, distance: 70.9
click at [176, 353] on p "**********" at bounding box center [229, 357] width 234 height 21
copy p "**********"
click at [288, 291] on div "Customer's Notes -" at bounding box center [229, 304] width 234 height 45
click at [525, 107] on button "Comments (3)" at bounding box center [526, 107] width 58 height 22
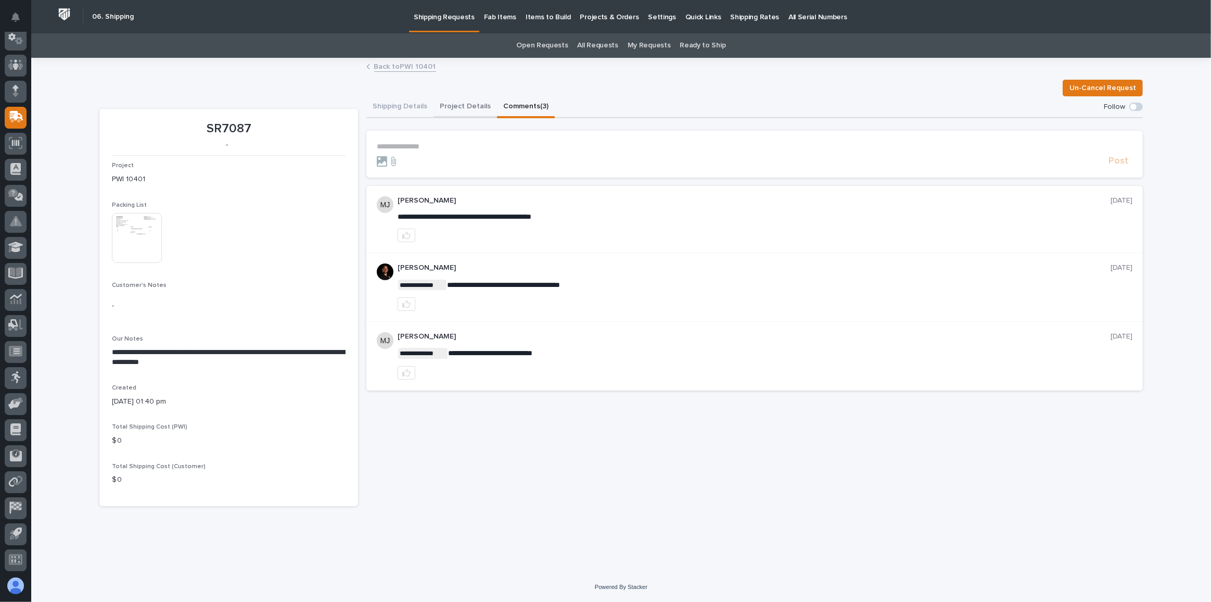
click at [474, 108] on button "Project Details" at bounding box center [466, 107] width 64 height 22
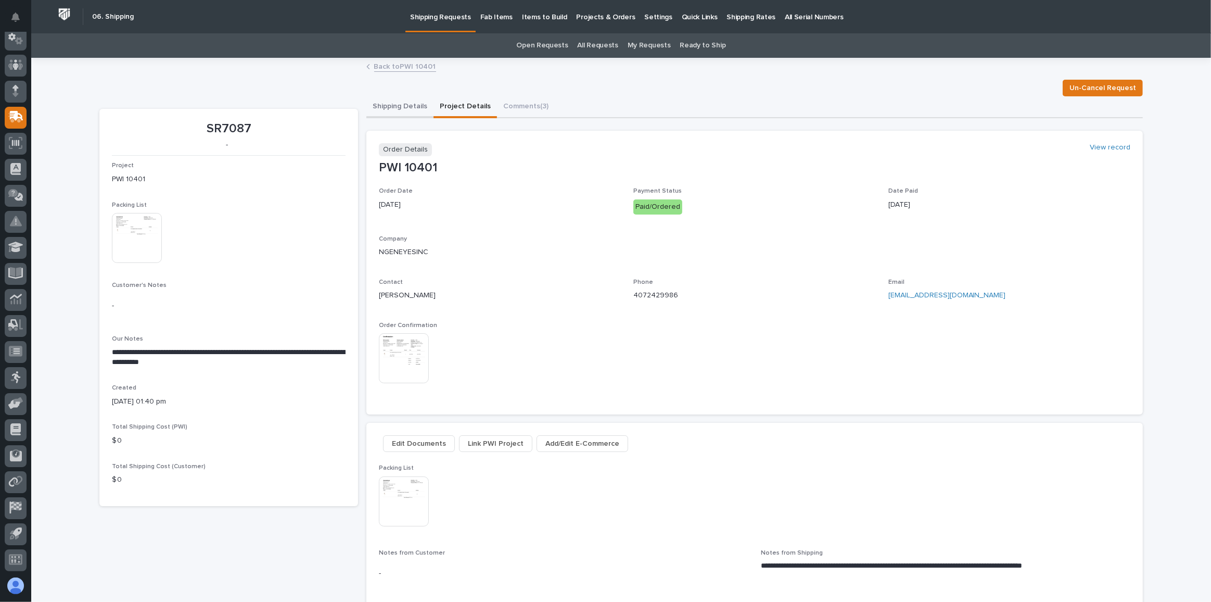
click at [392, 111] on button "Shipping Details" at bounding box center [399, 107] width 67 height 22
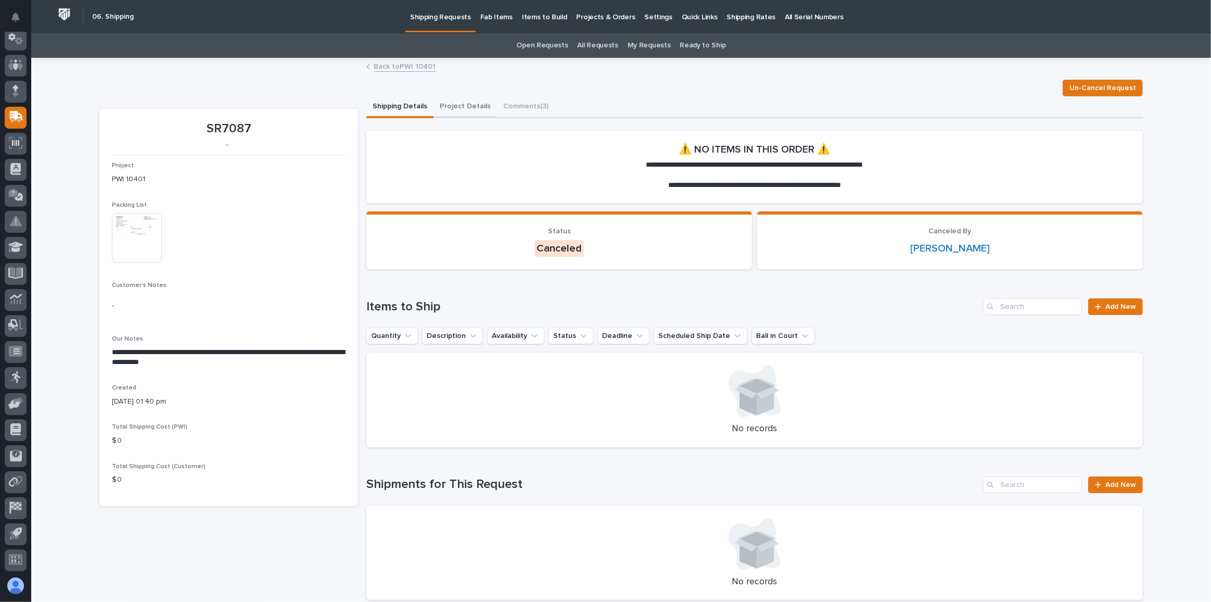
click at [442, 105] on button "Project Details" at bounding box center [466, 107] width 64 height 22
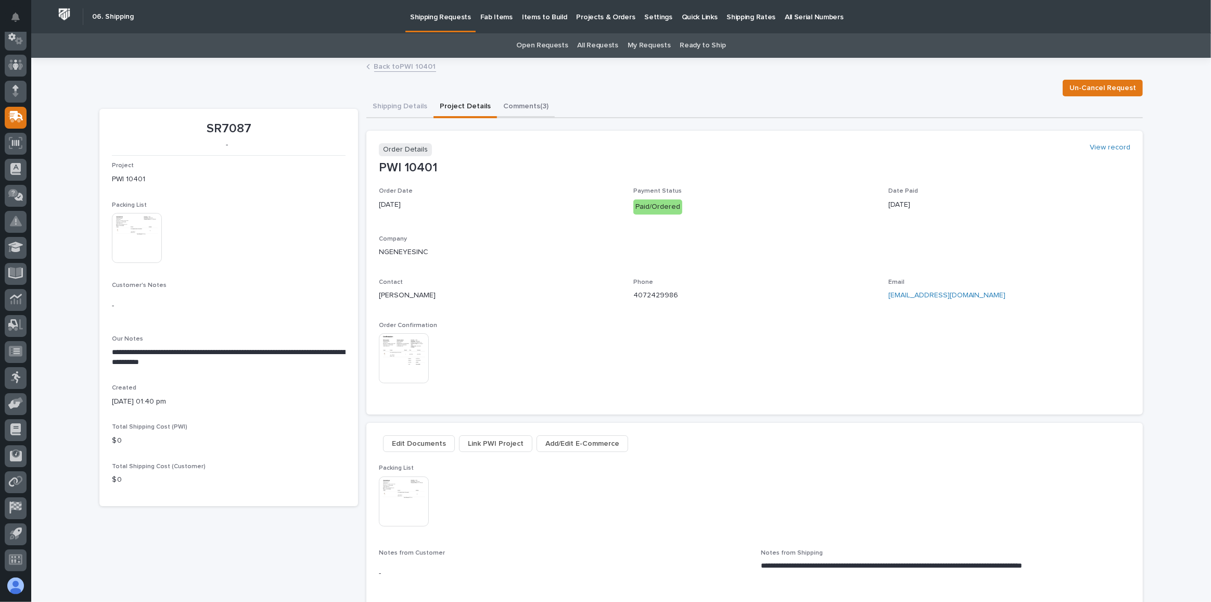
click at [520, 106] on button "Comments (3)" at bounding box center [526, 107] width 58 height 22
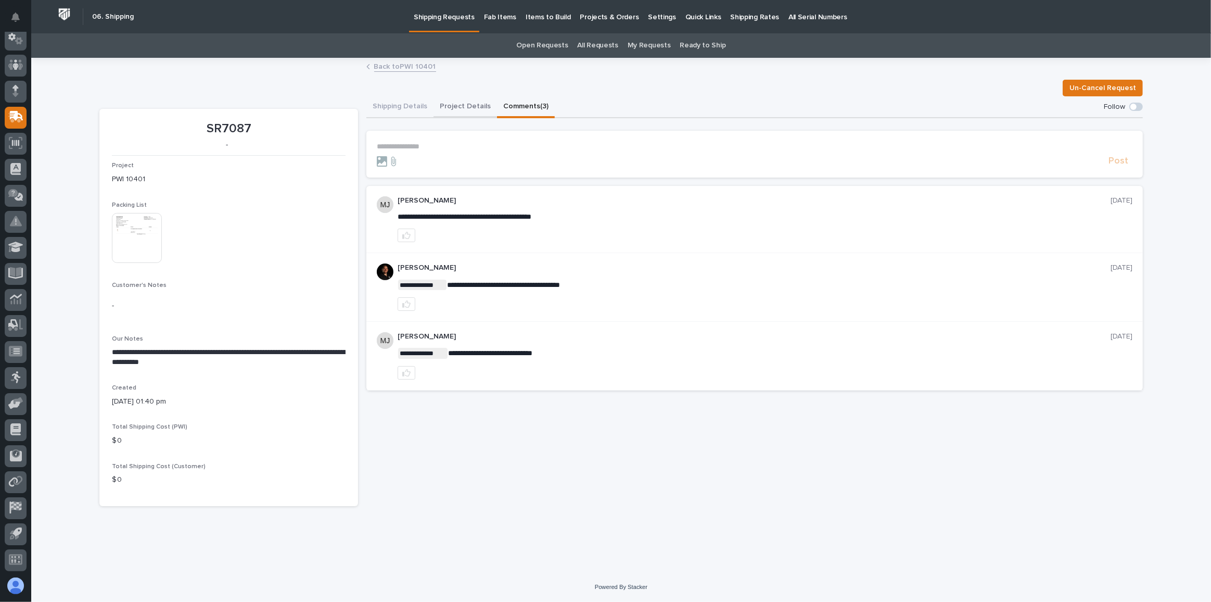
click at [449, 108] on button "Project Details" at bounding box center [466, 107] width 64 height 22
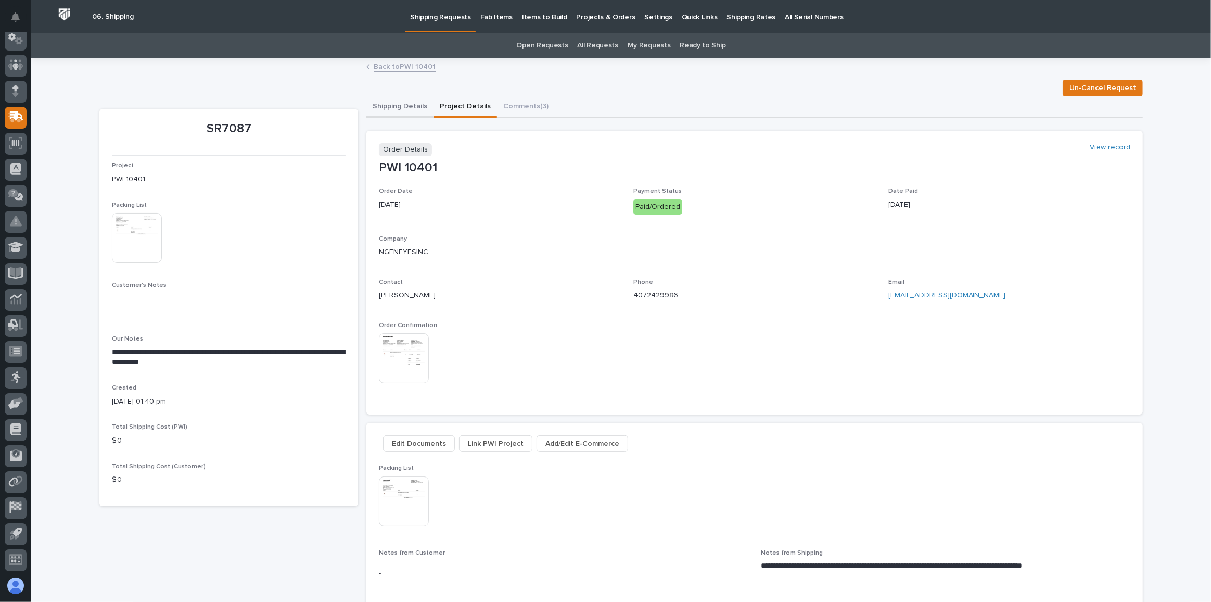
click at [403, 110] on button "Shipping Details" at bounding box center [399, 107] width 67 height 22
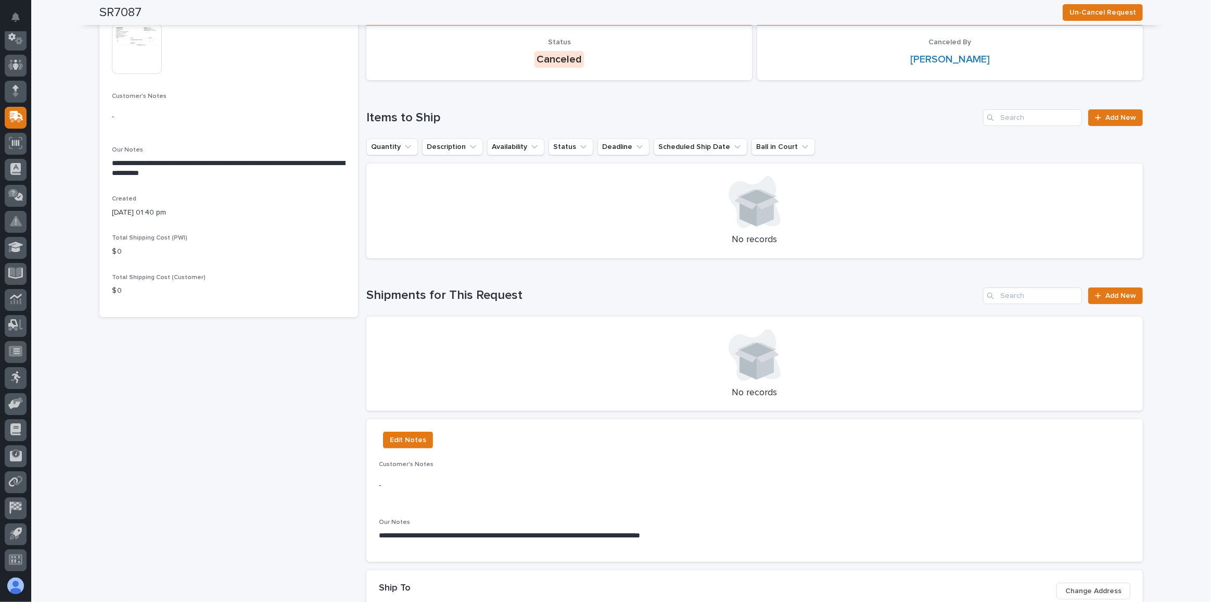
scroll to position [94, 0]
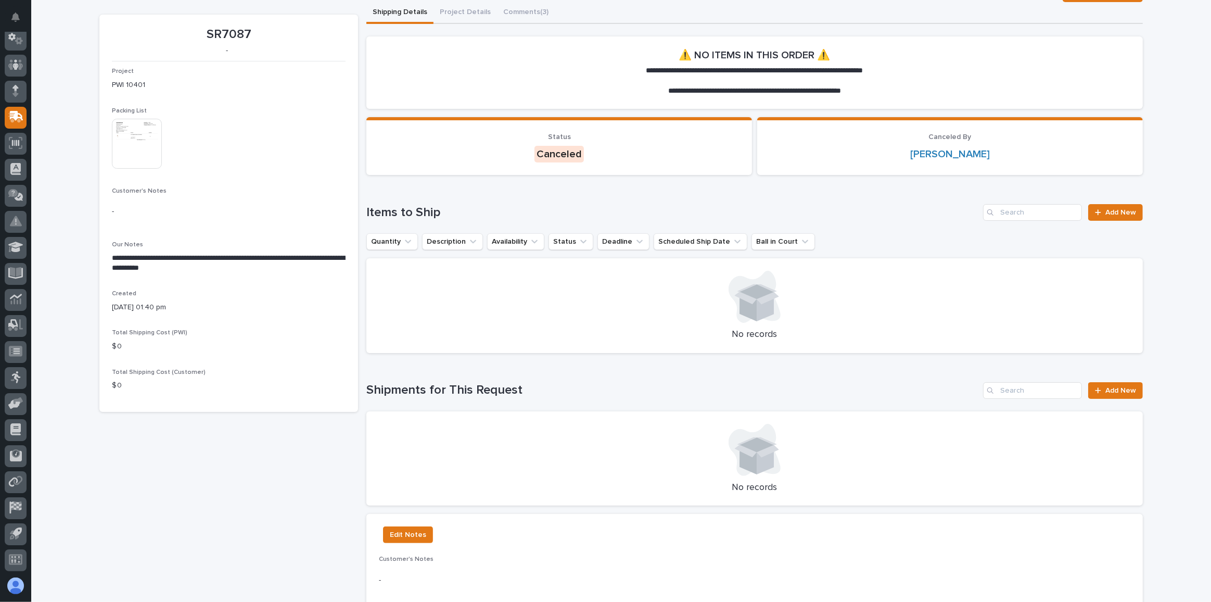
click at [106, 133] on section "**********" at bounding box center [228, 213] width 259 height 397
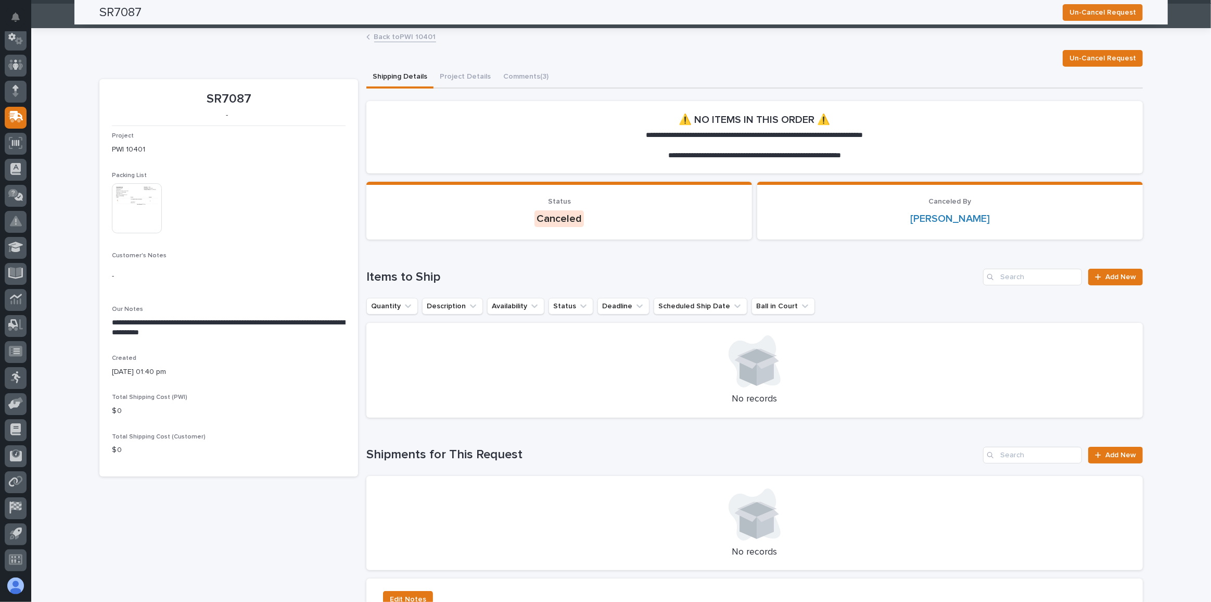
scroll to position [0, 0]
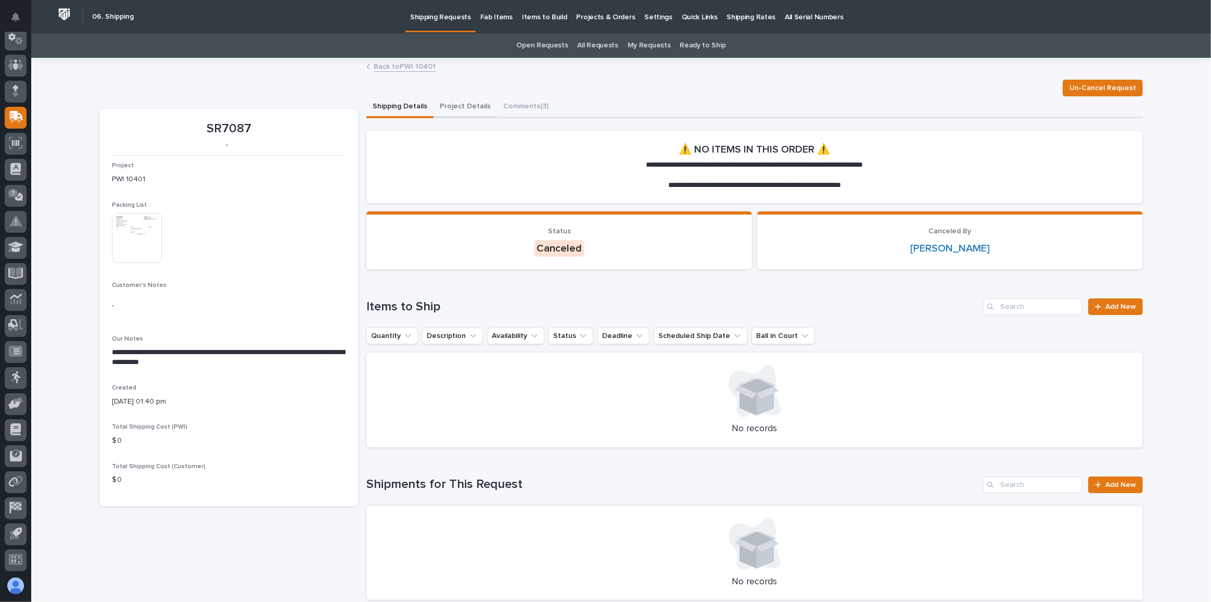
click at [463, 113] on button "Project Details" at bounding box center [466, 107] width 64 height 22
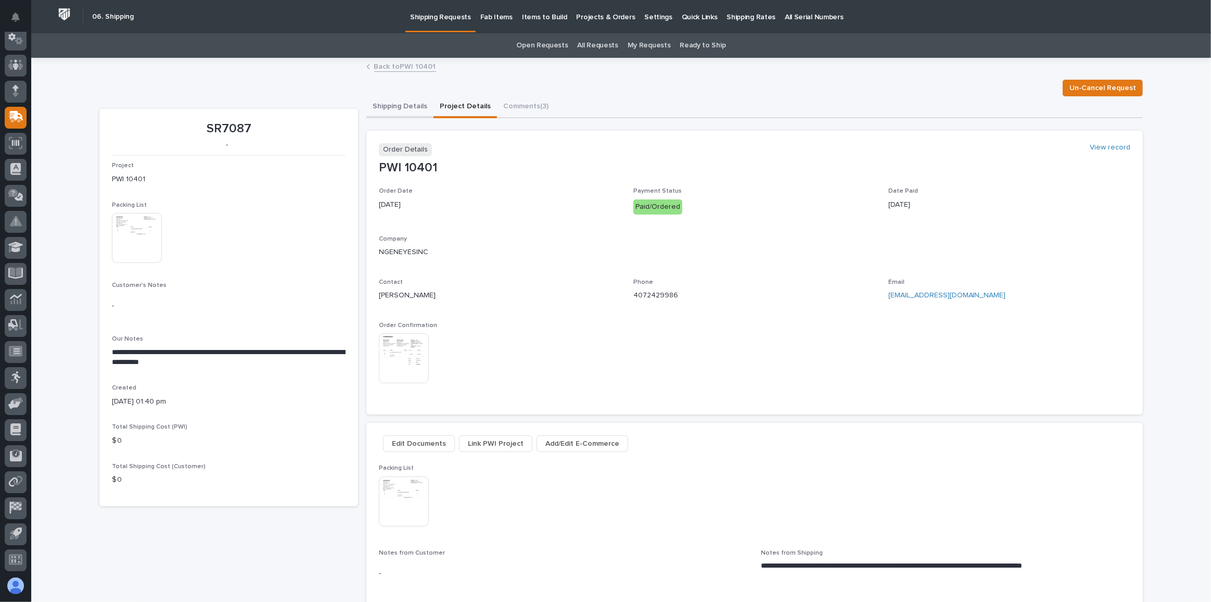
click at [405, 109] on button "Shipping Details" at bounding box center [399, 107] width 67 height 22
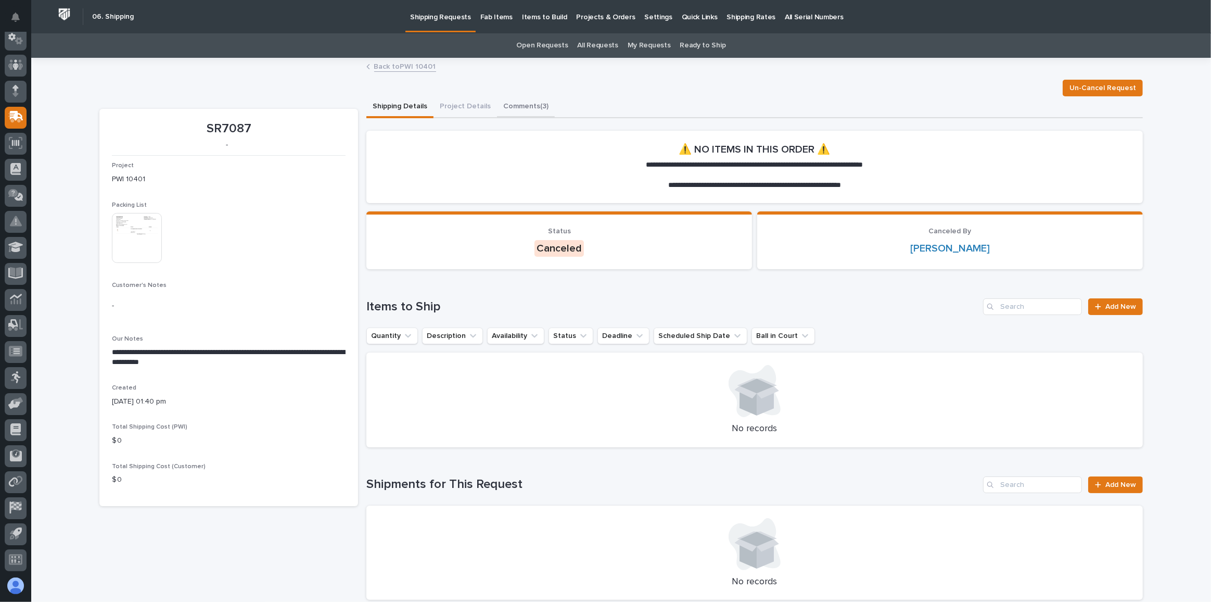
click at [518, 108] on button "Comments (3)" at bounding box center [526, 107] width 58 height 22
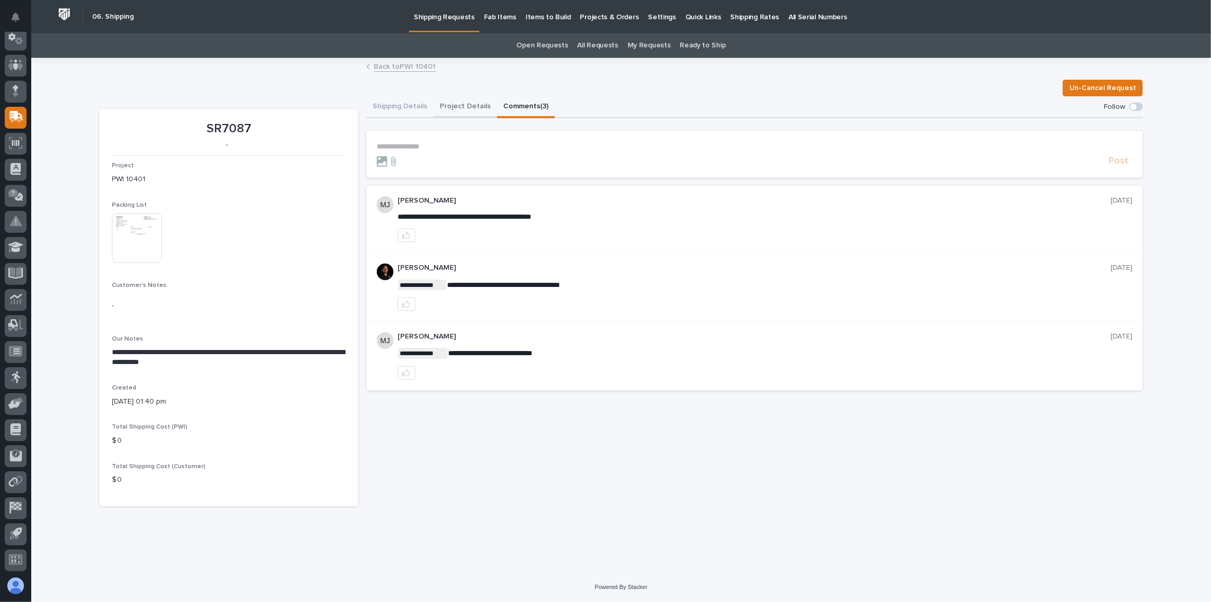
click at [459, 110] on button "Project Details" at bounding box center [466, 107] width 64 height 22
